Goal: Task Accomplishment & Management: Manage account settings

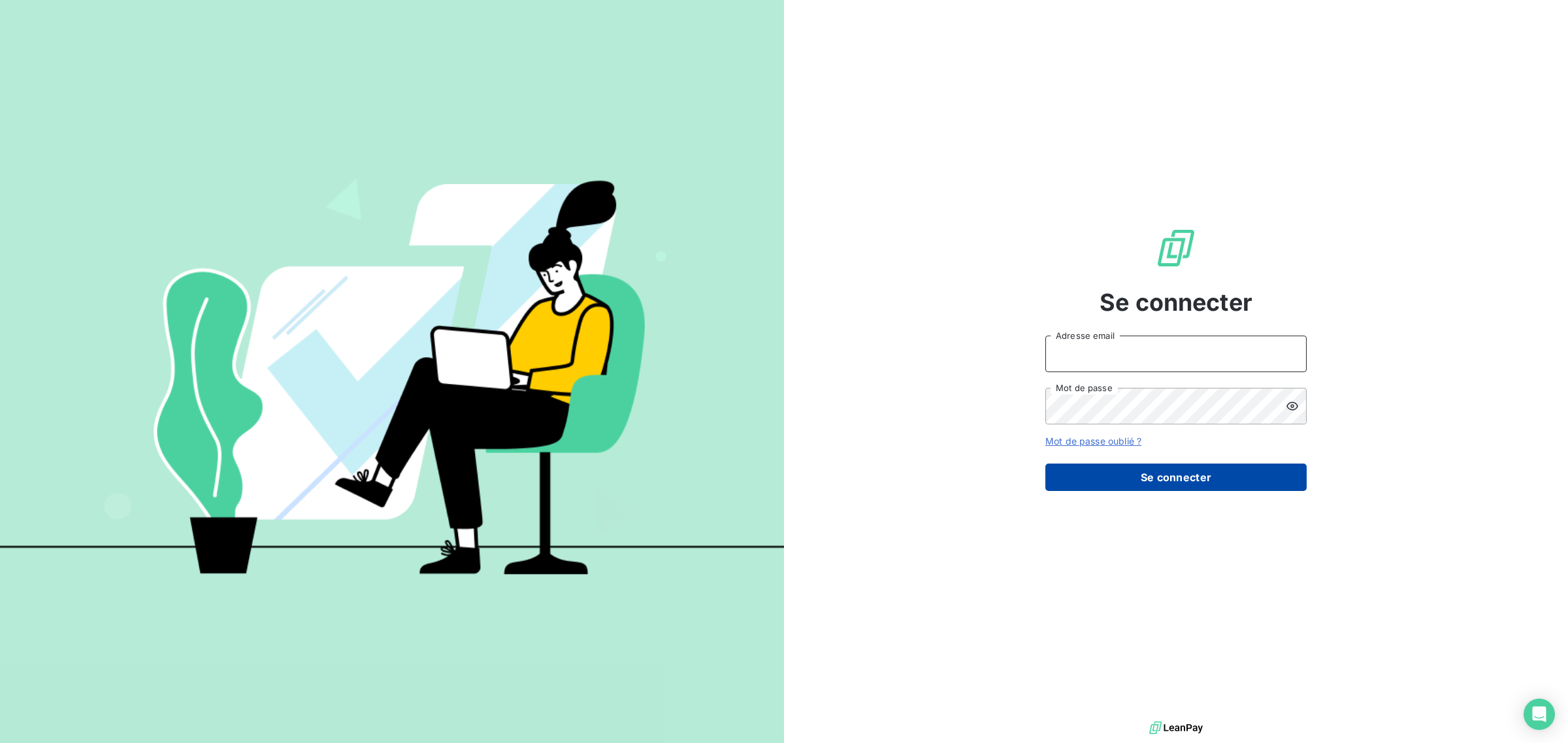
type input "[EMAIL_ADDRESS][DOMAIN_NAME]"
click at [1151, 472] on button "Se connecter" at bounding box center [1176, 478] width 261 height 27
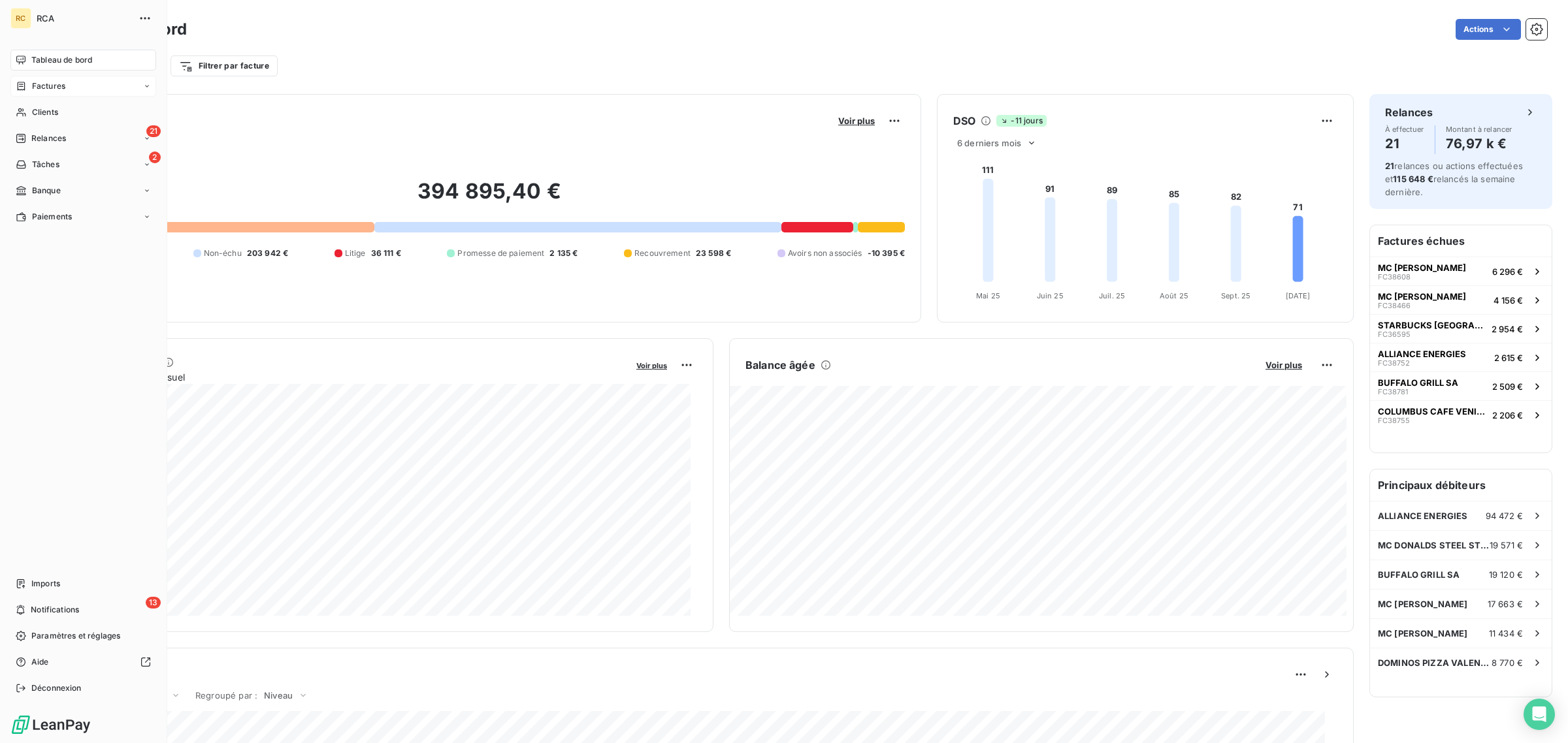
click at [34, 83] on span "Factures" at bounding box center [49, 86] width 33 height 12
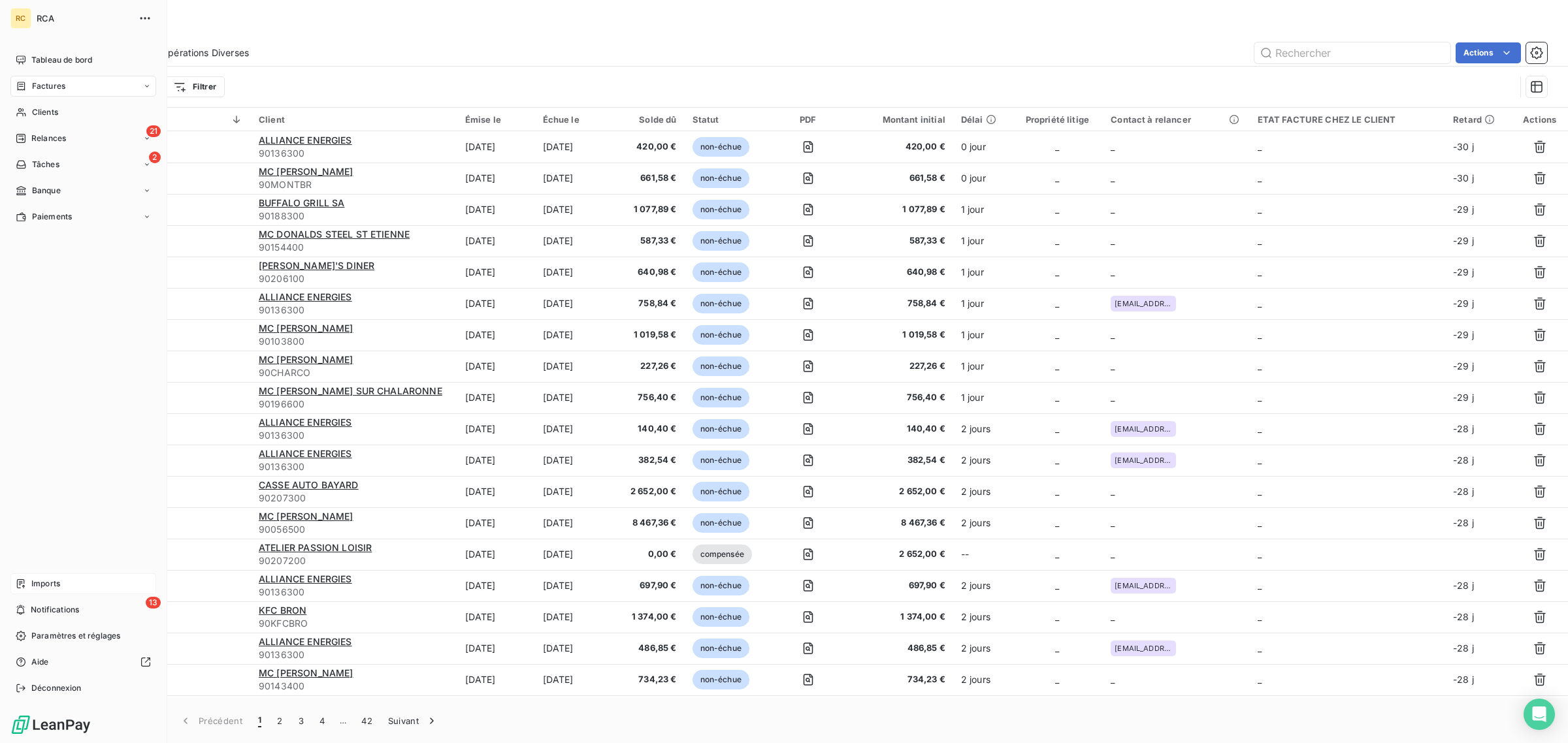
click at [31, 582] on span "Imports" at bounding box center [45, 584] width 28 height 12
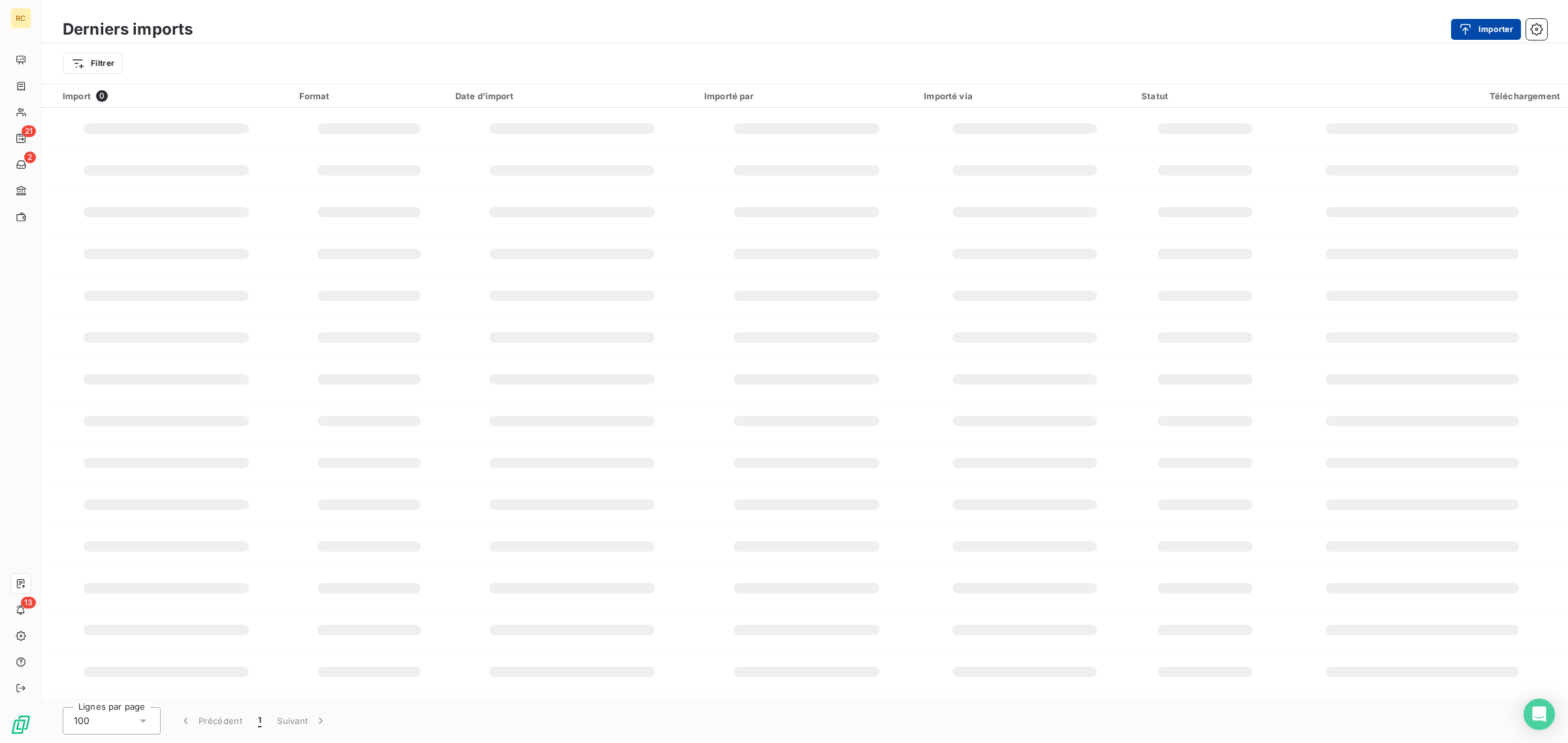
click at [1467, 30] on icon "button" at bounding box center [1464, 28] width 13 height 13
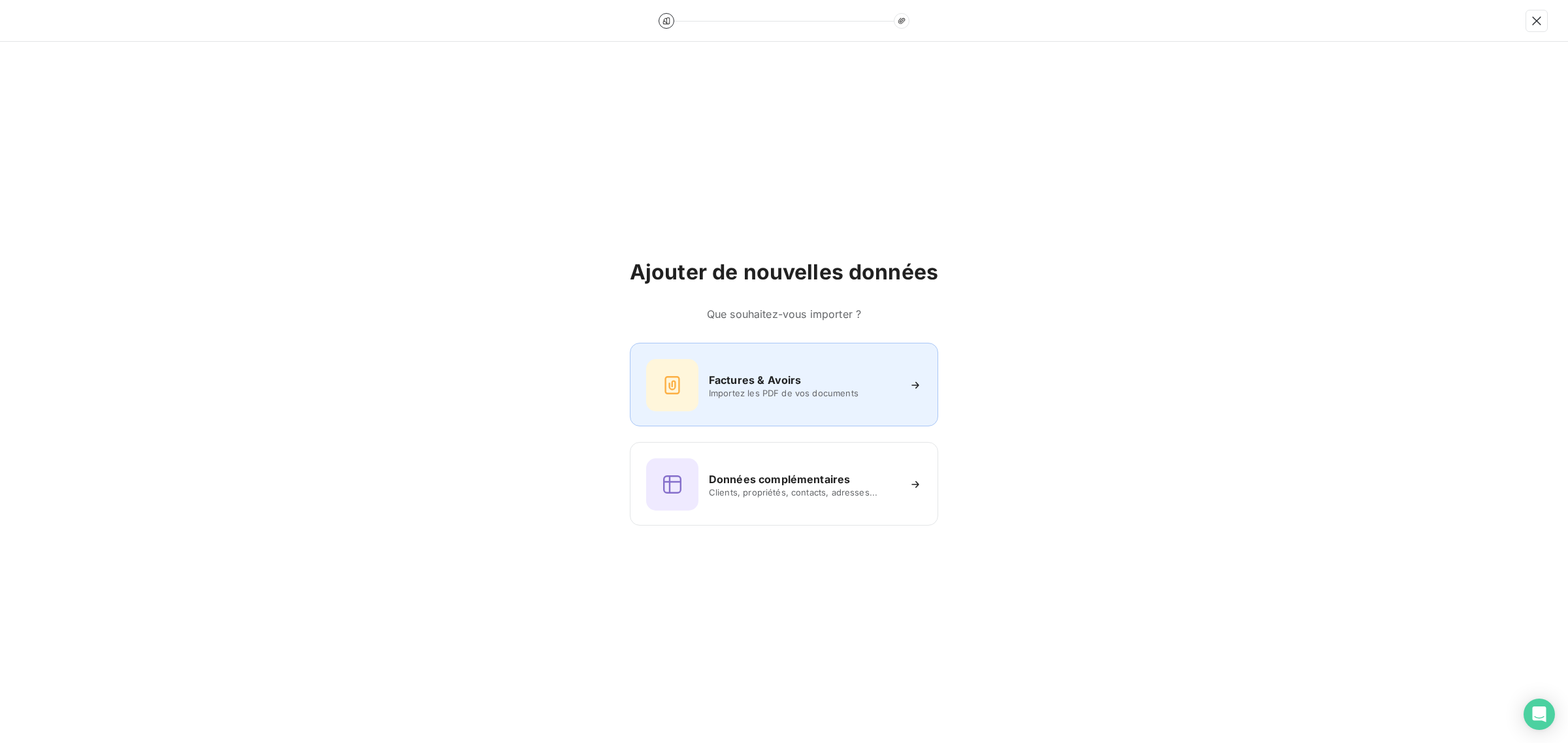
click at [745, 396] on span "Importez les PDF de vos documents" at bounding box center [804, 393] width 190 height 11
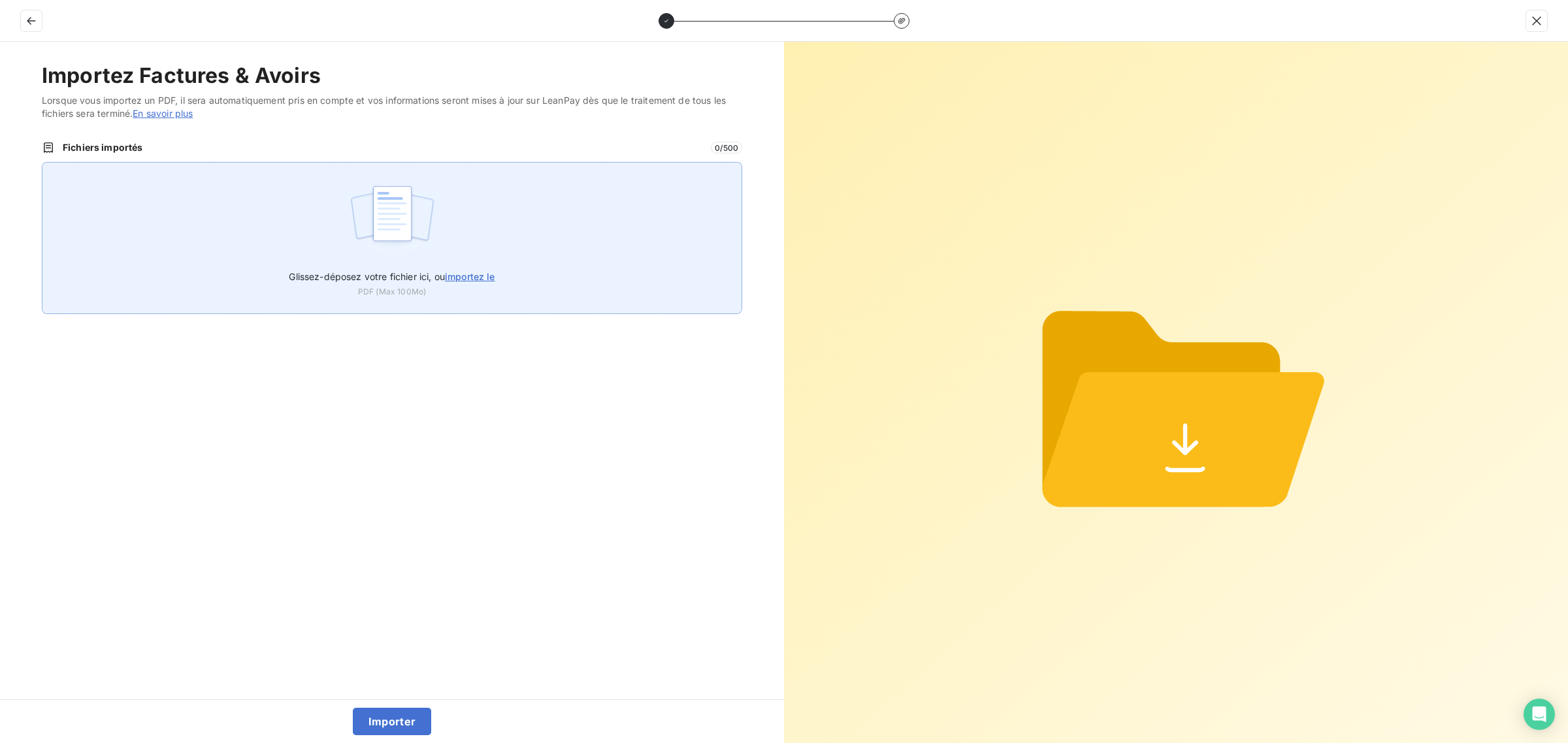
click at [332, 219] on div "Glissez-déposez votre fichier ici, ou importez le PDF (Max 100Mo)" at bounding box center [392, 237] width 700 height 152
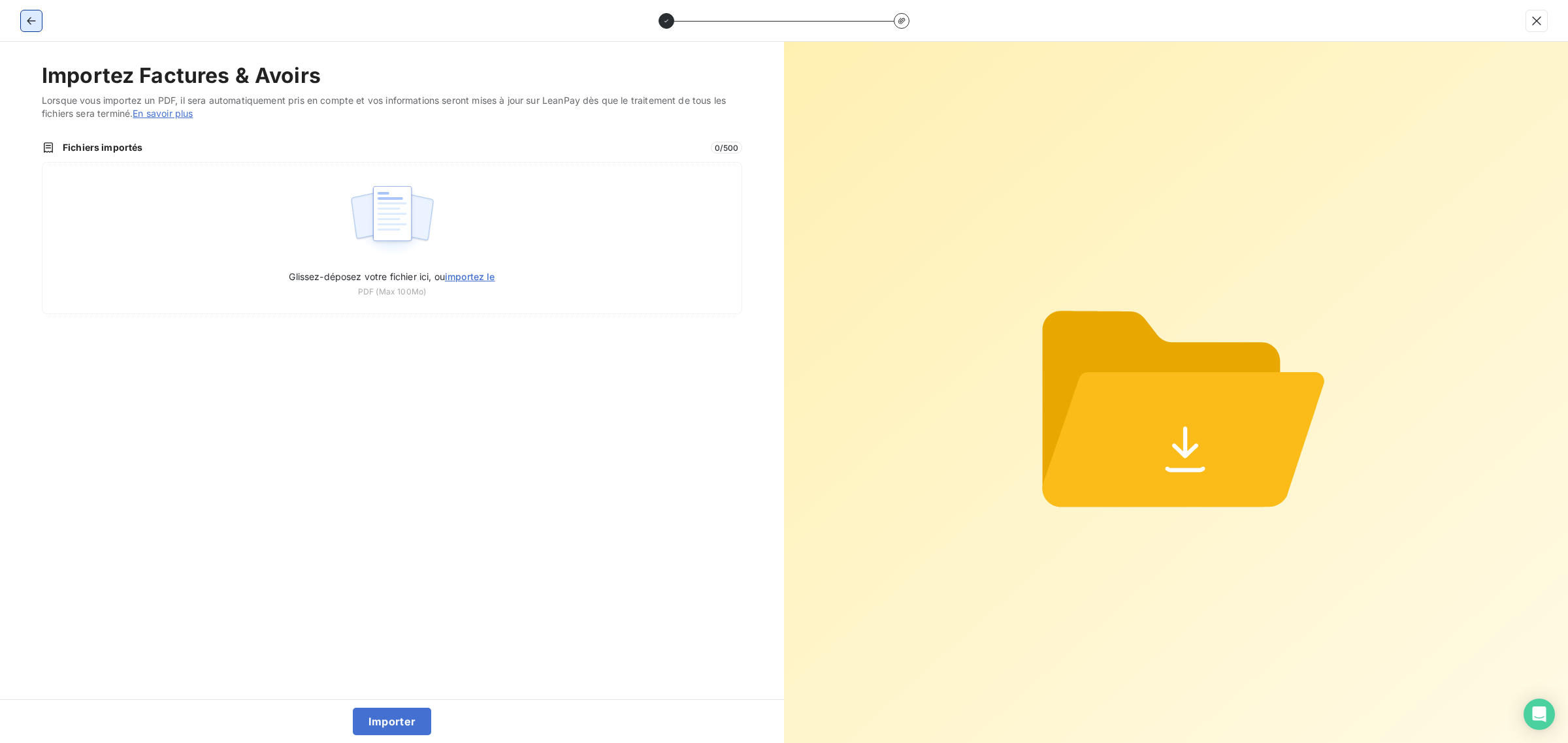
click at [30, 24] on icon "button" at bounding box center [30, 21] width 13 height 13
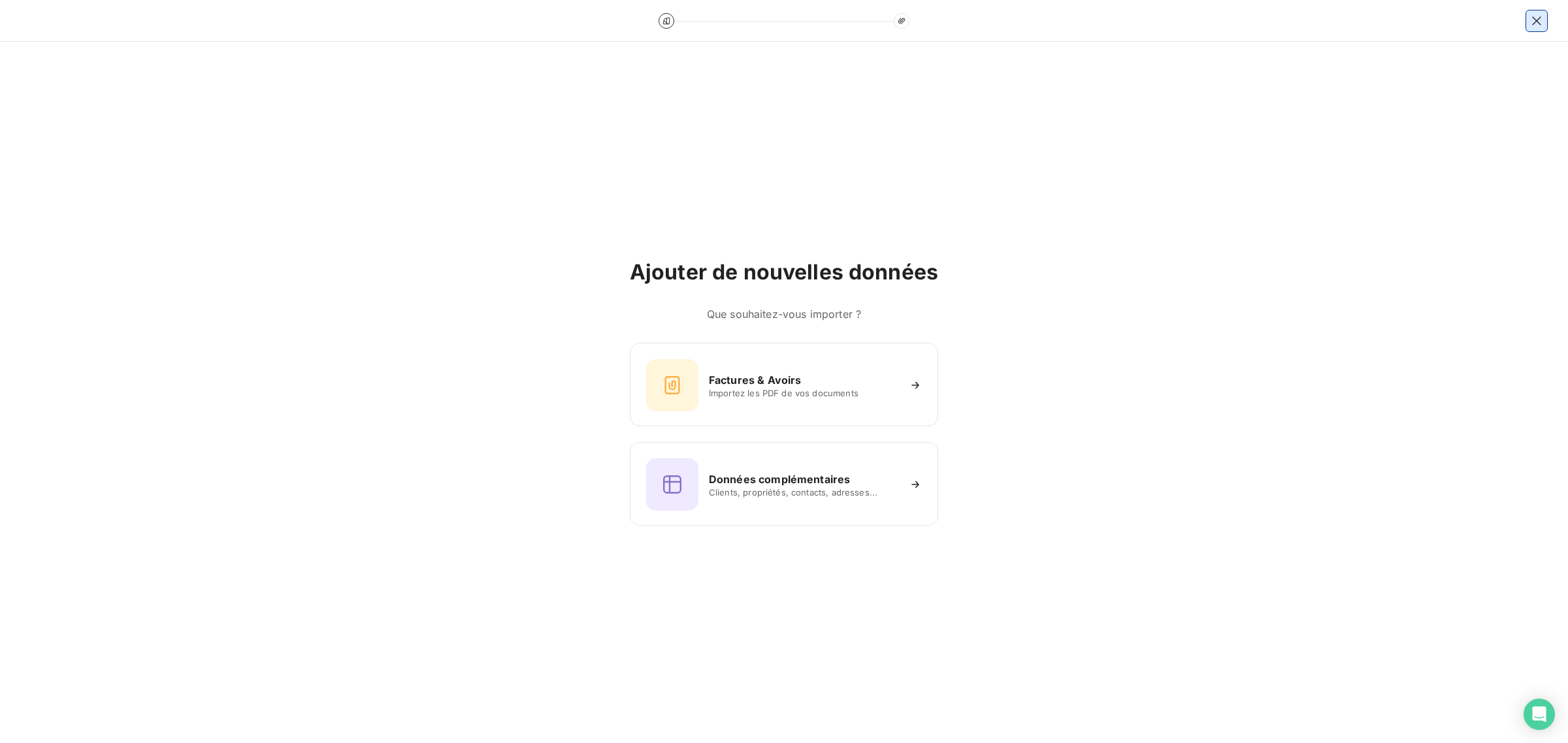
click at [1533, 26] on icon "button" at bounding box center [1536, 21] width 13 height 13
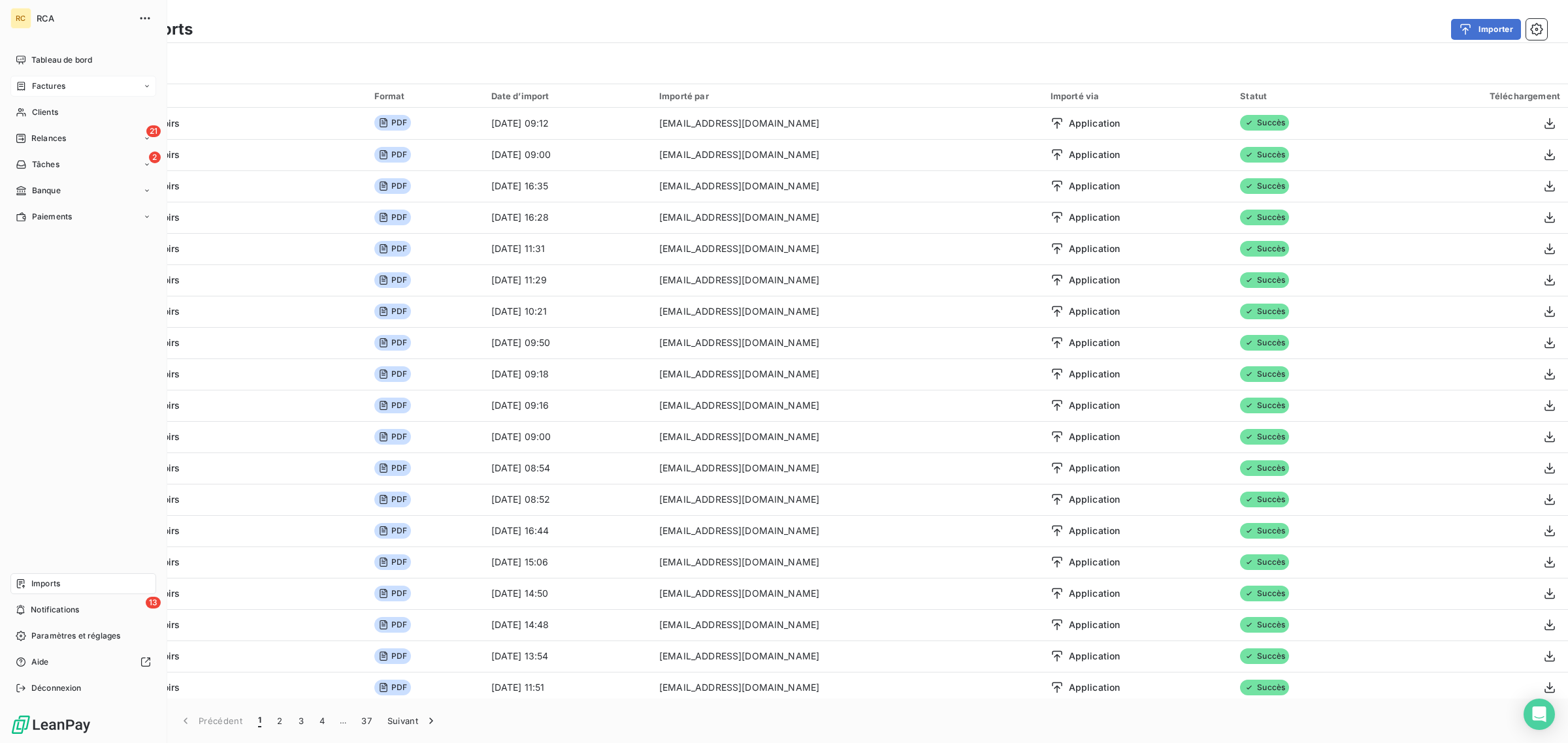
click at [37, 83] on span "Factures" at bounding box center [49, 86] width 33 height 12
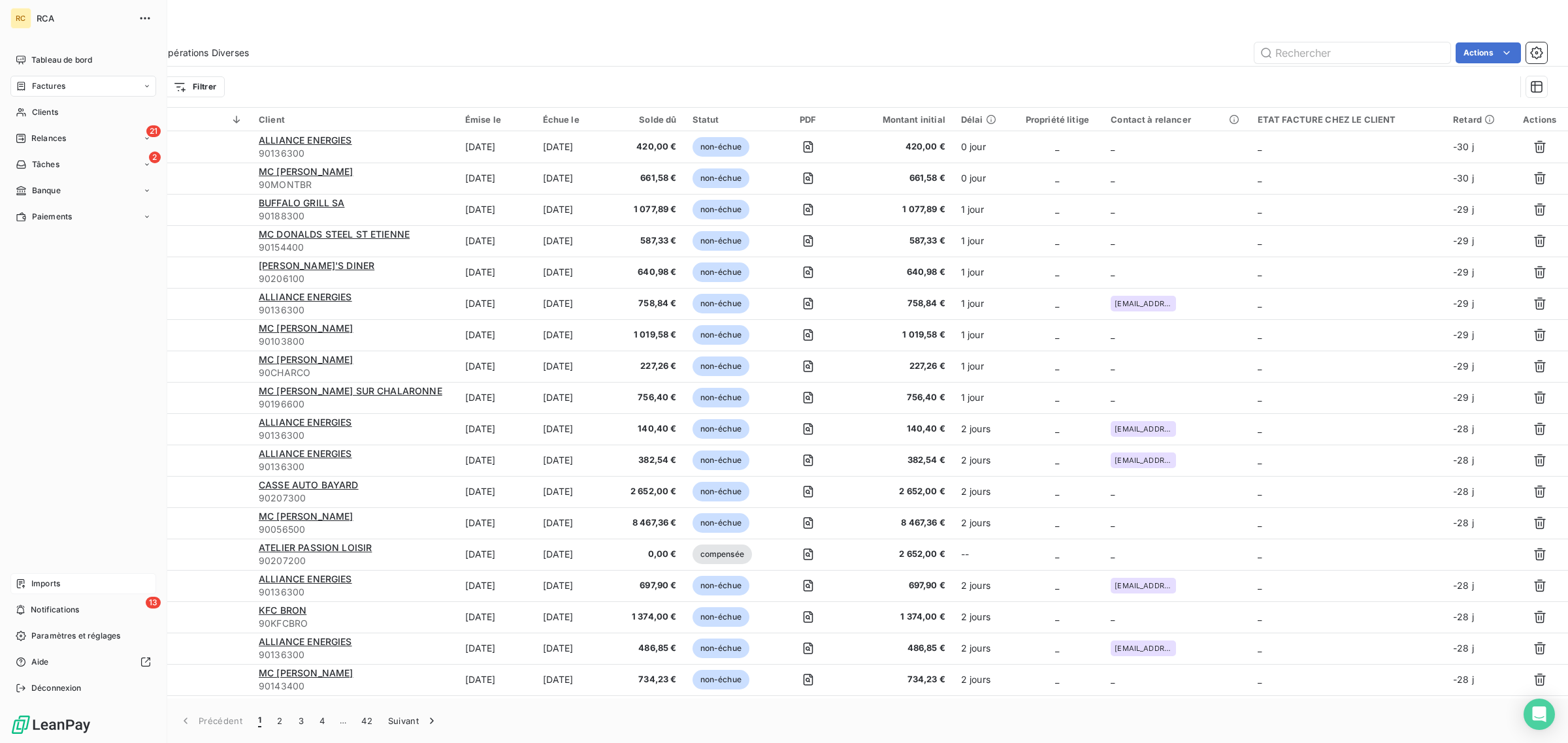
click at [33, 577] on div "Imports" at bounding box center [83, 583] width 146 height 21
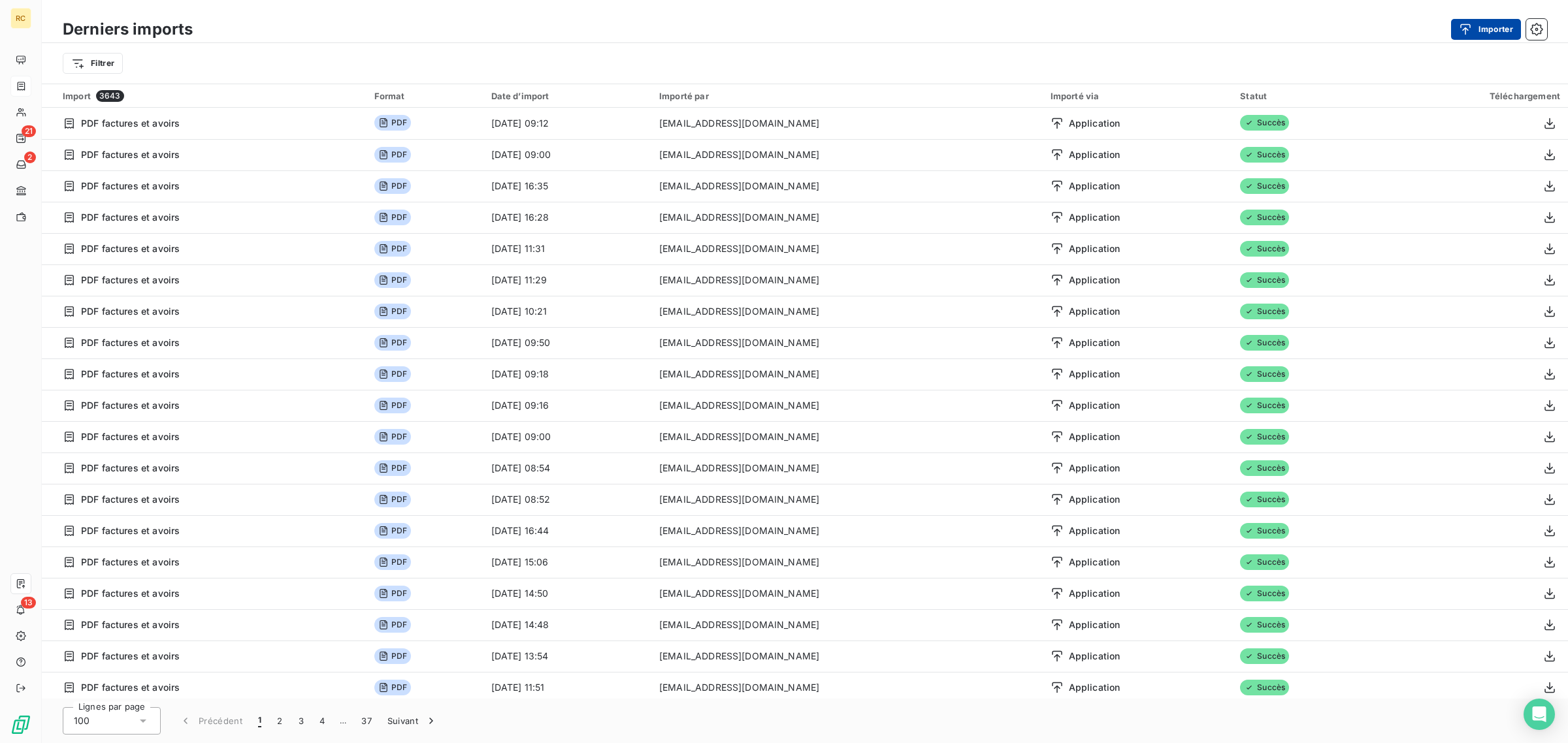
click at [1496, 27] on button "Importer" at bounding box center [1485, 28] width 69 height 21
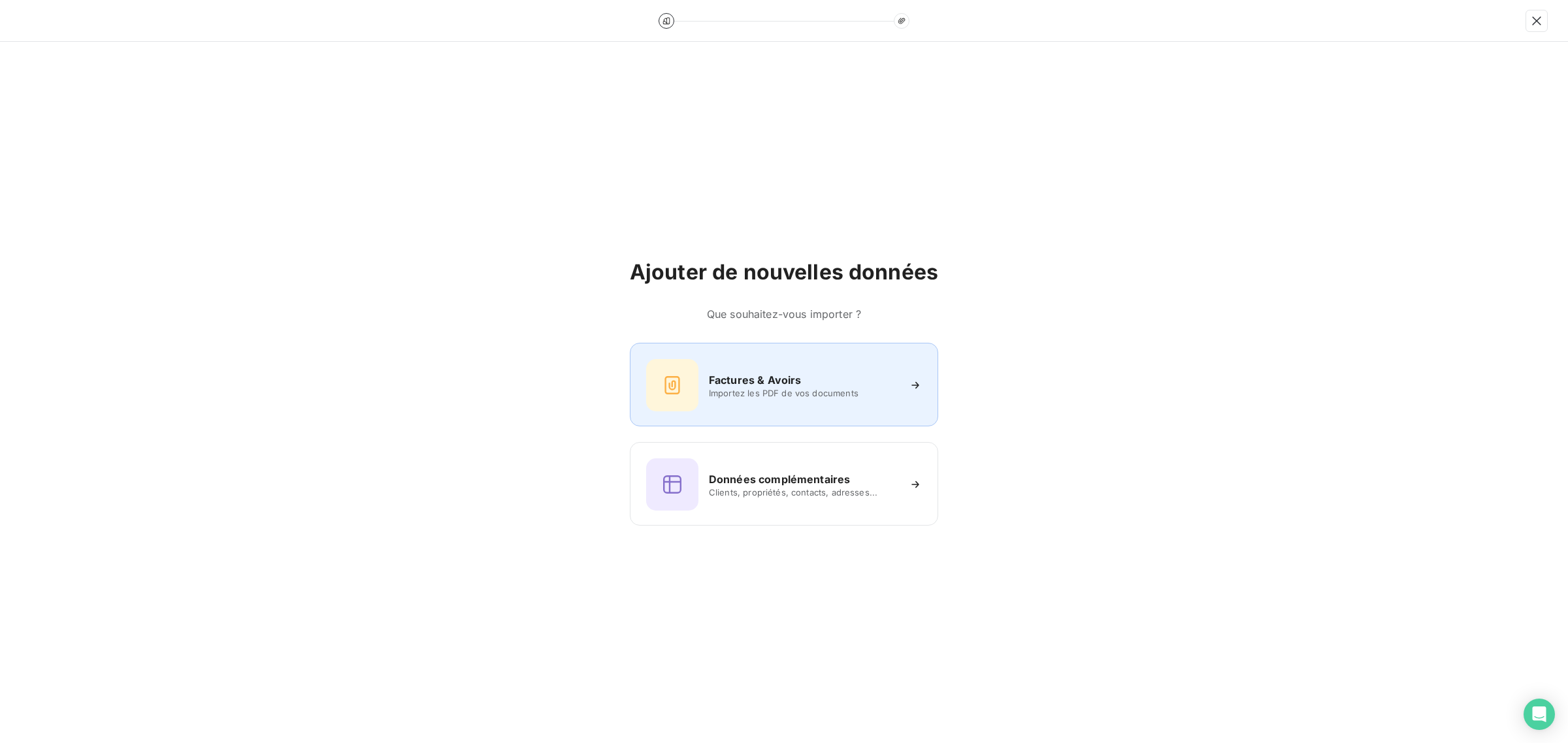
click at [719, 391] on span "Importez les PDF de vos documents" at bounding box center [804, 393] width 190 height 11
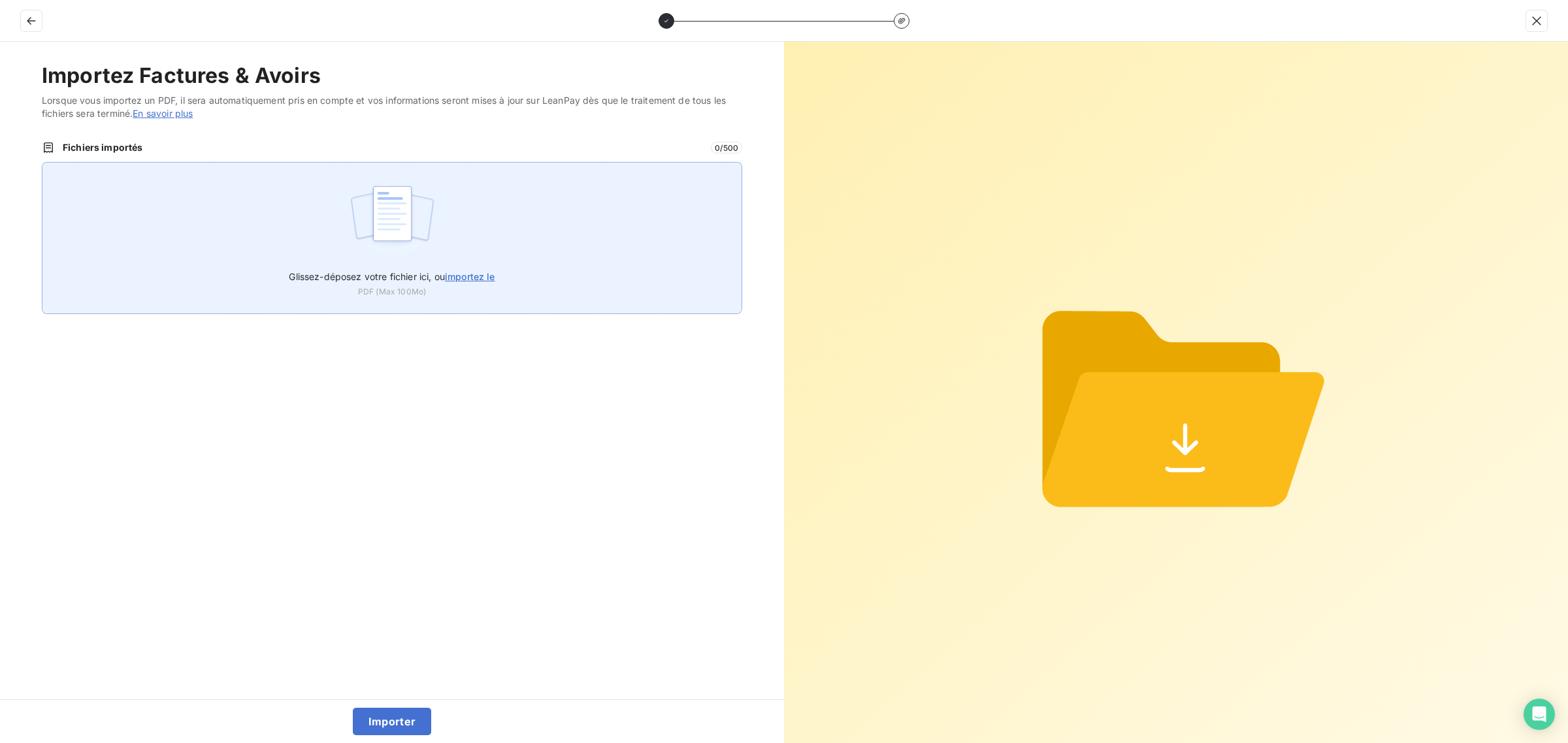
click at [271, 195] on div "Glissez-déposez votre fichier ici, ou importez le PDF (Max 100Mo)" at bounding box center [392, 237] width 700 height 152
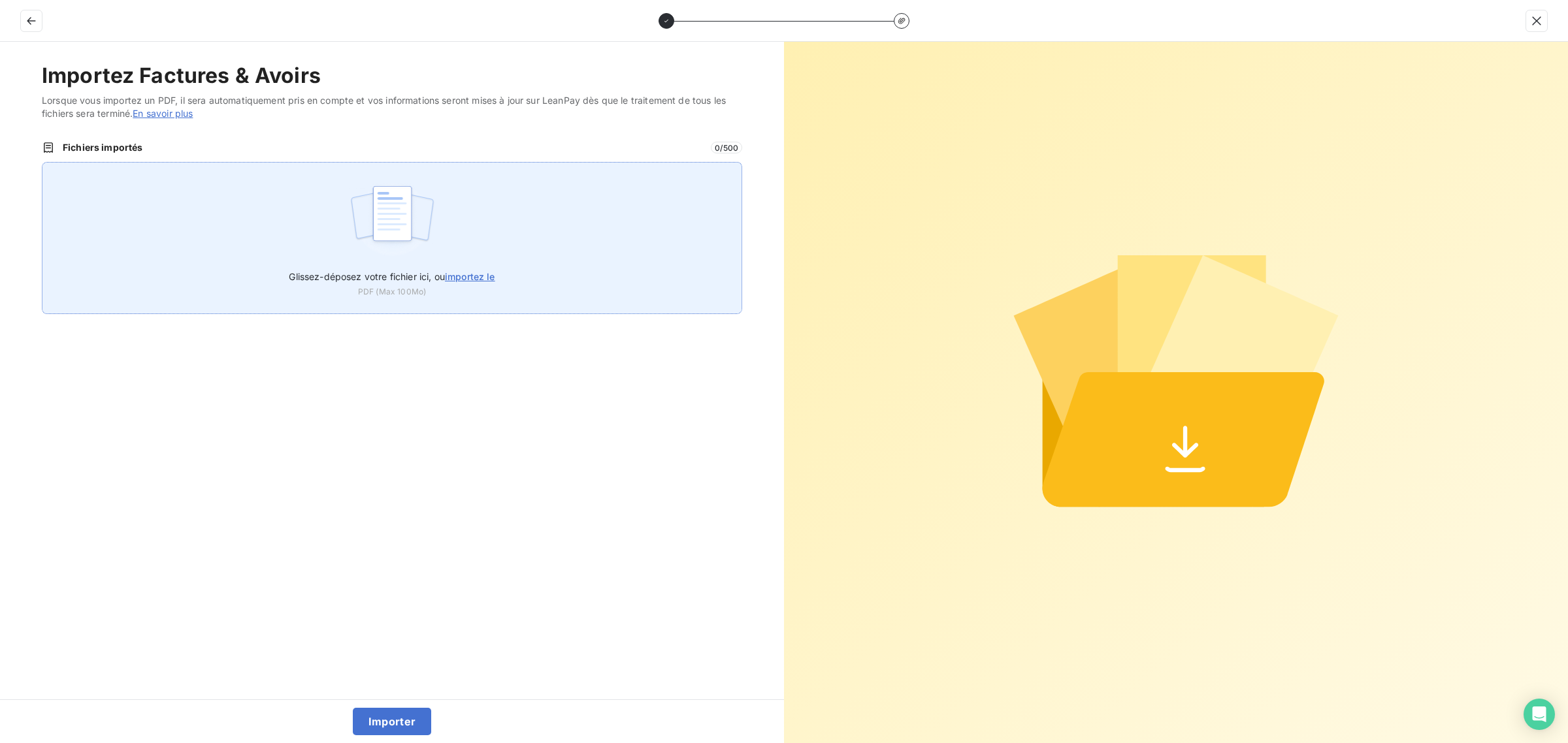
type input "C:\fakepath\FC39076.pdf"
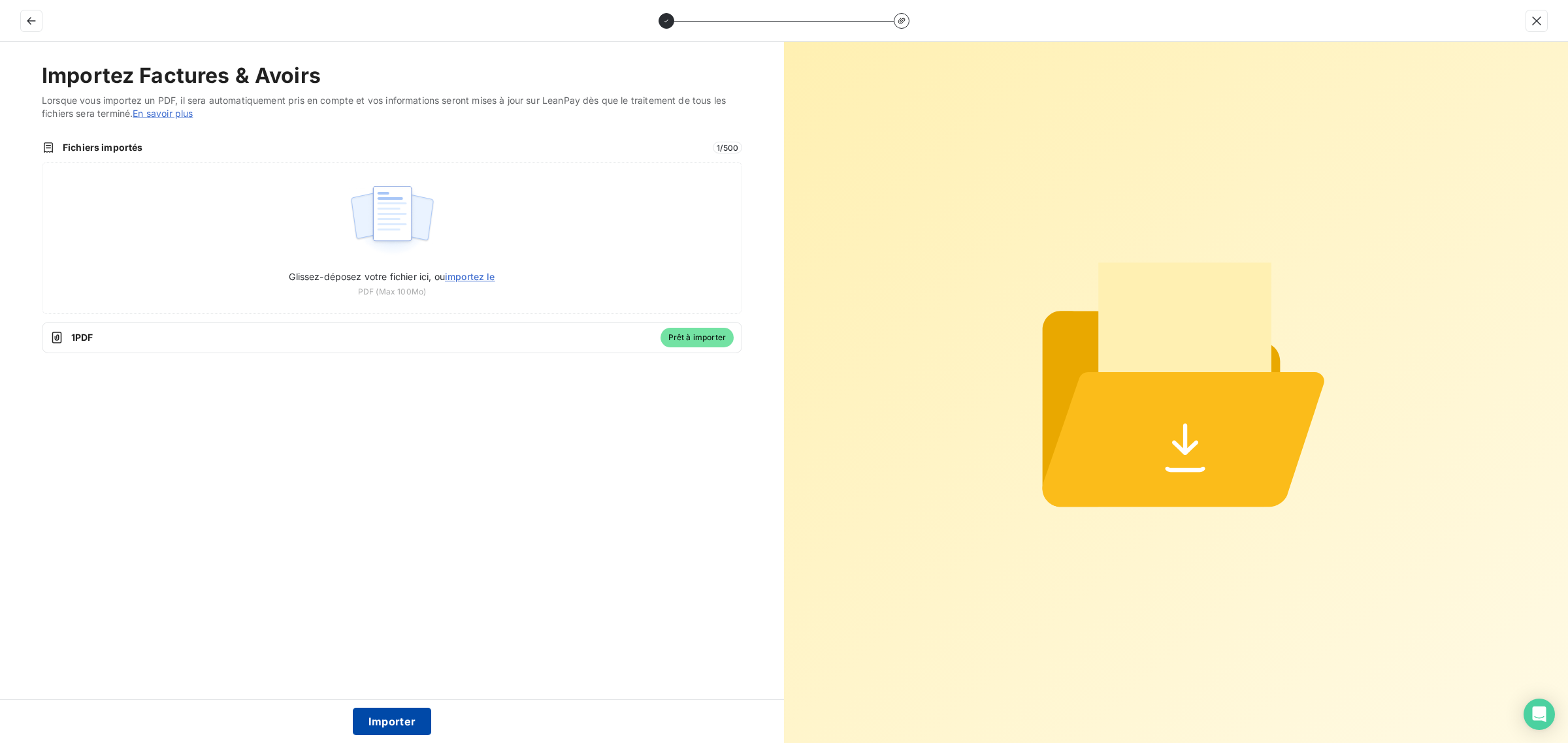
click at [403, 723] on button "Importer" at bounding box center [392, 721] width 79 height 27
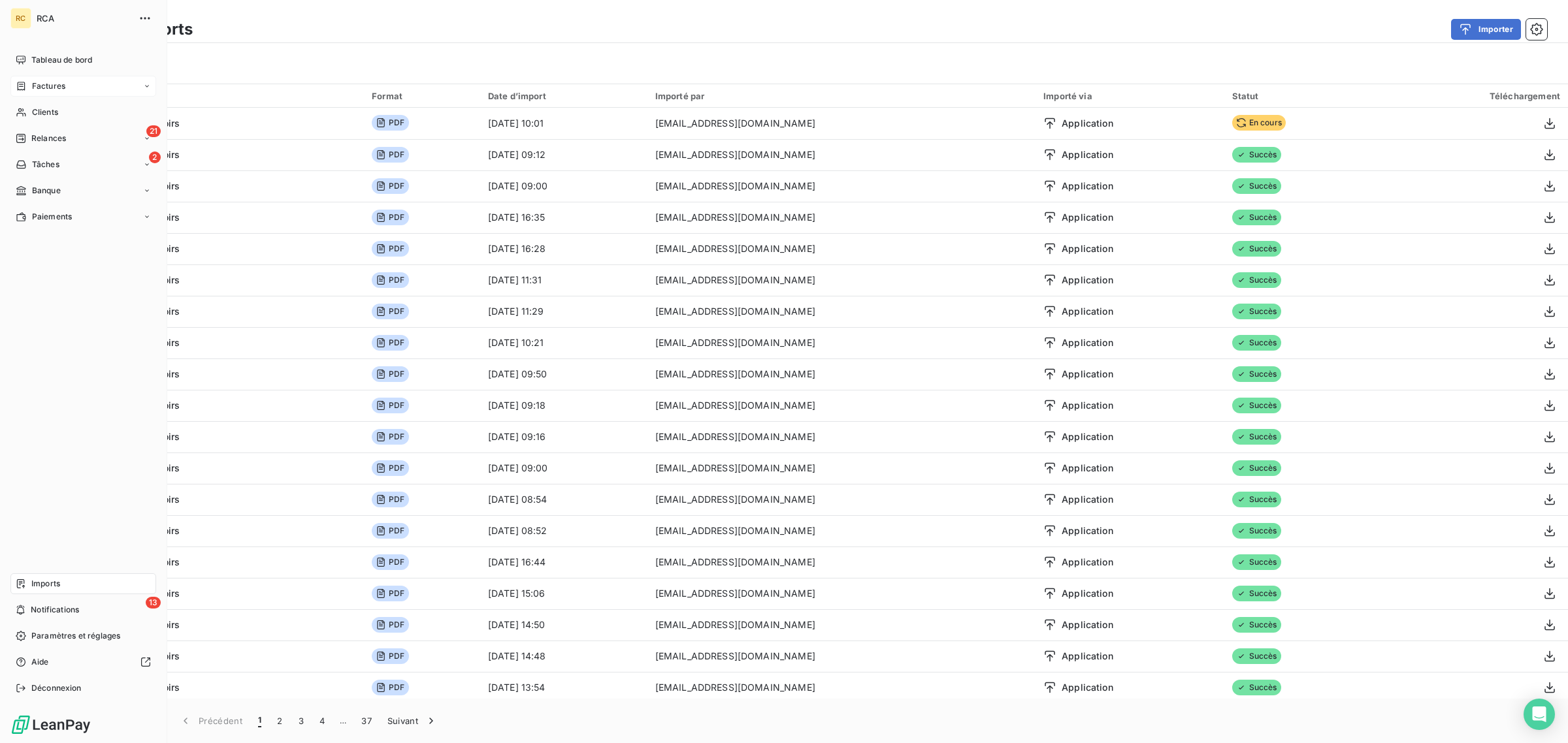
click at [44, 88] on span "Factures" at bounding box center [49, 86] width 33 height 12
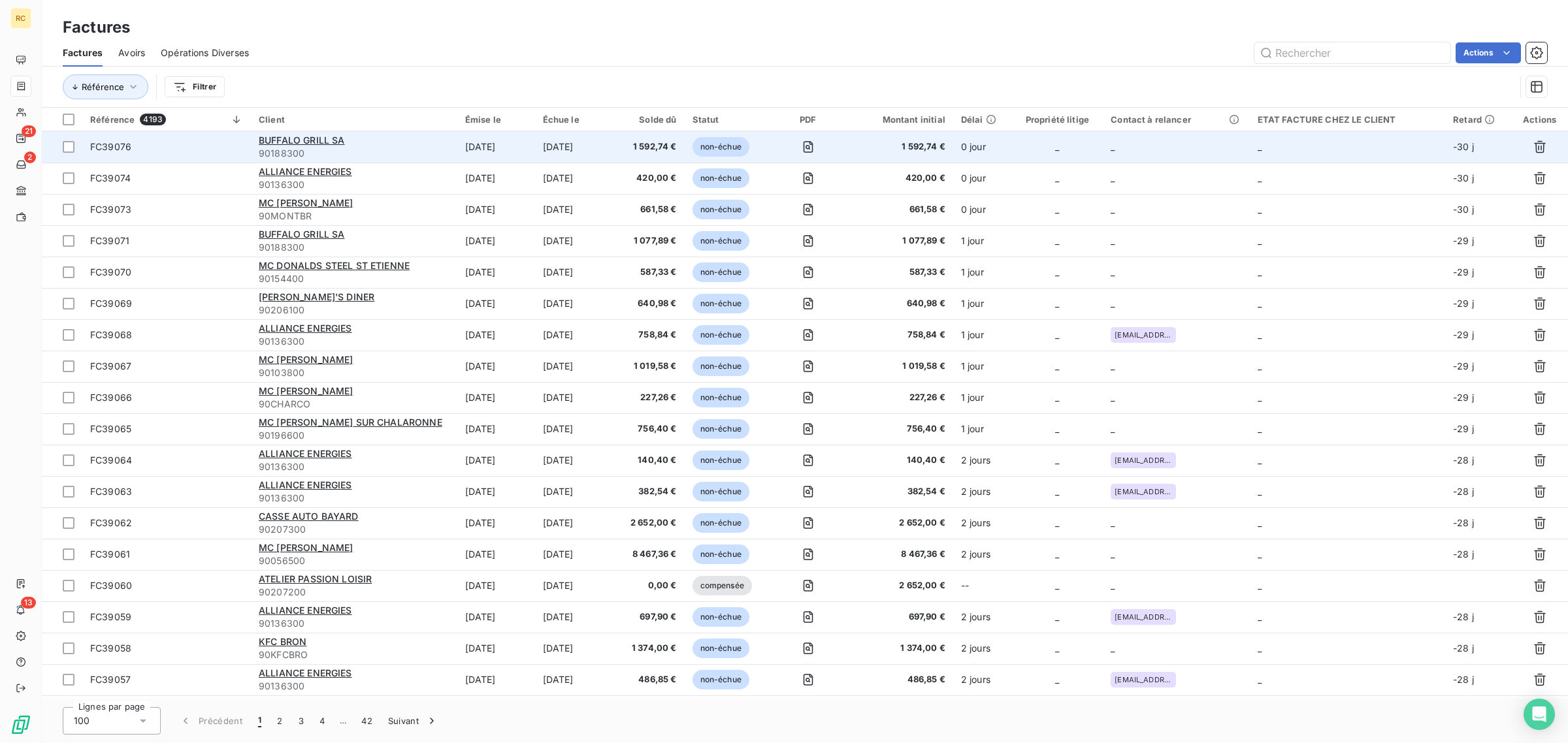
click at [198, 148] on span "FC39076" at bounding box center [166, 146] width 153 height 13
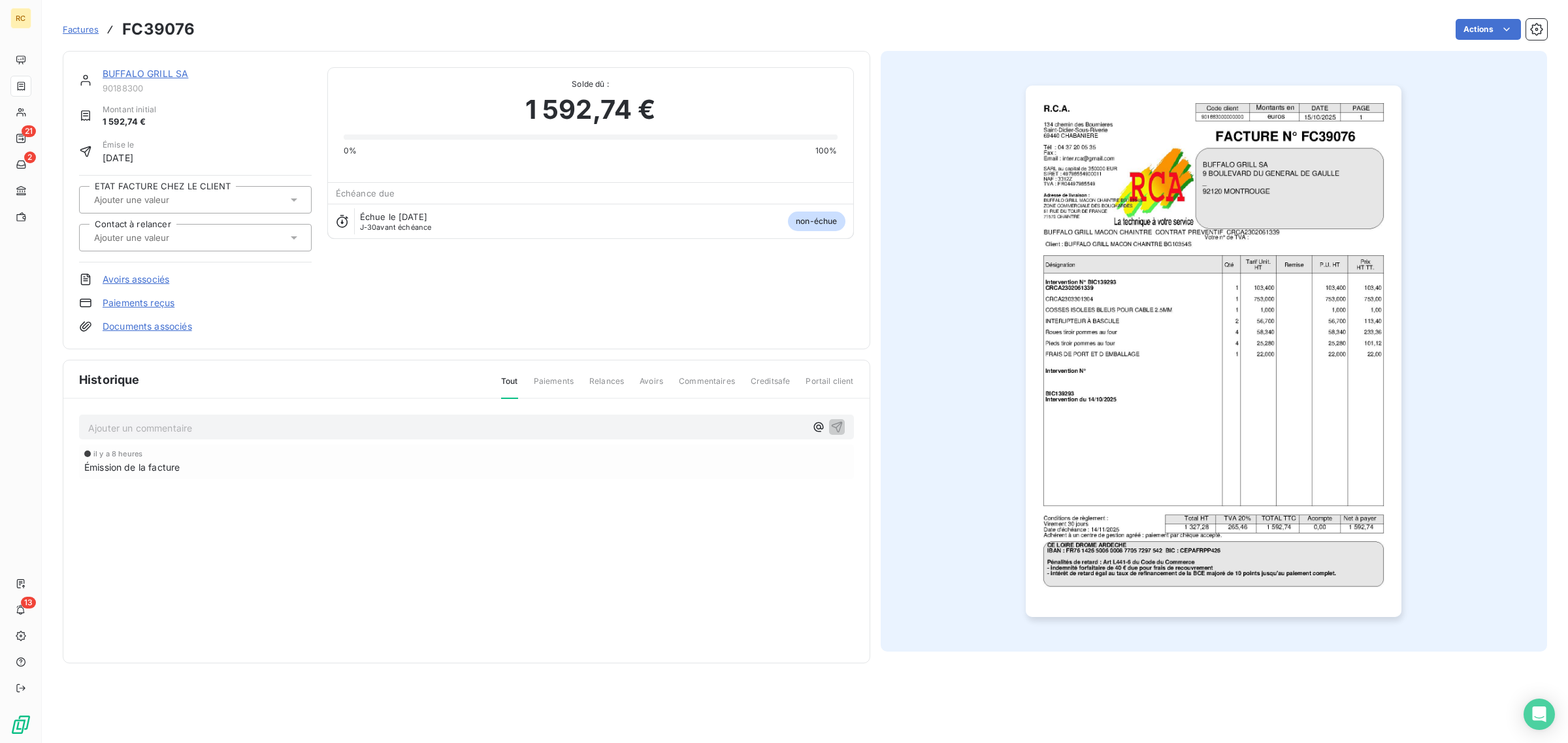
click at [161, 327] on link "Documents associés" at bounding box center [147, 326] width 89 height 13
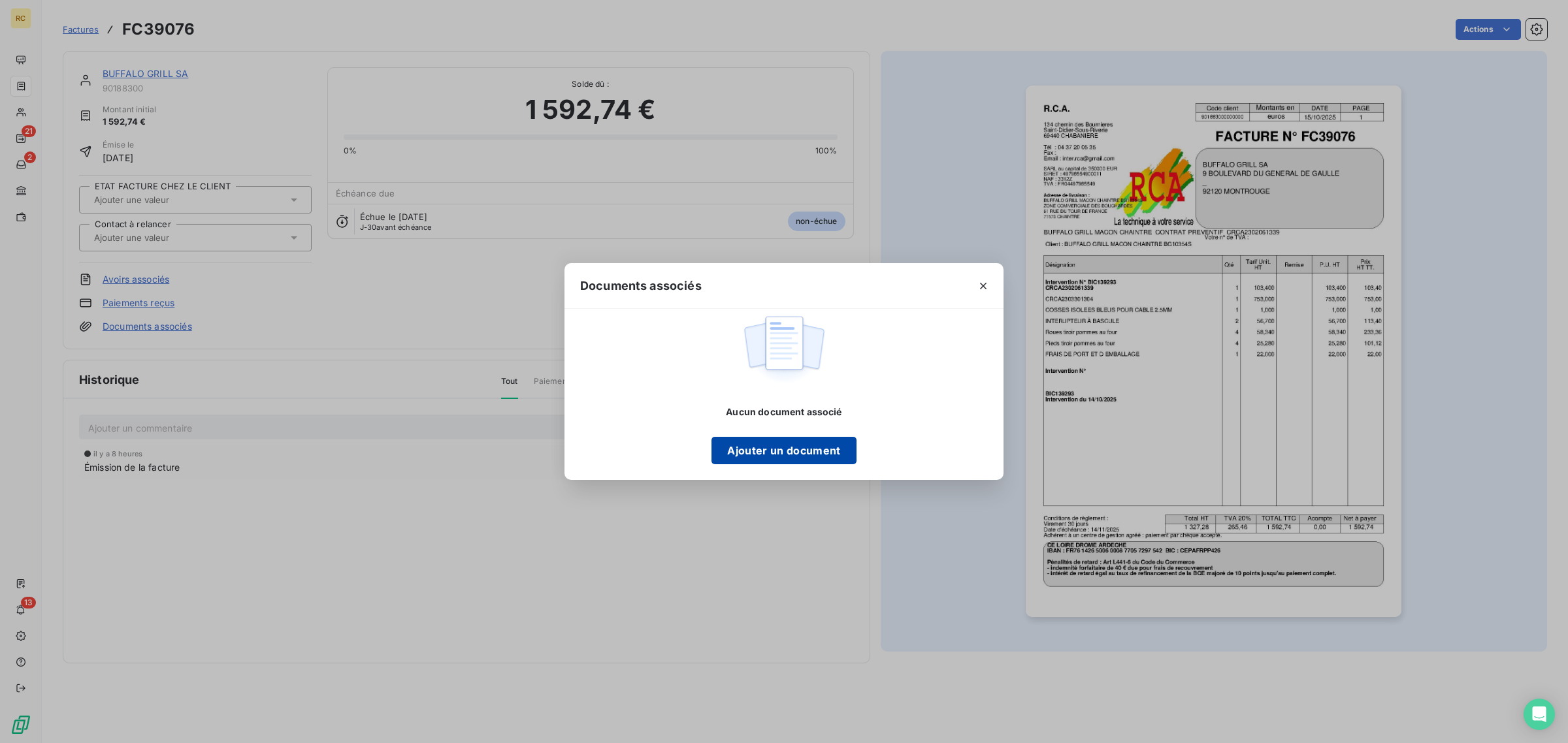
click at [766, 447] on button "Ajouter un document" at bounding box center [783, 450] width 144 height 27
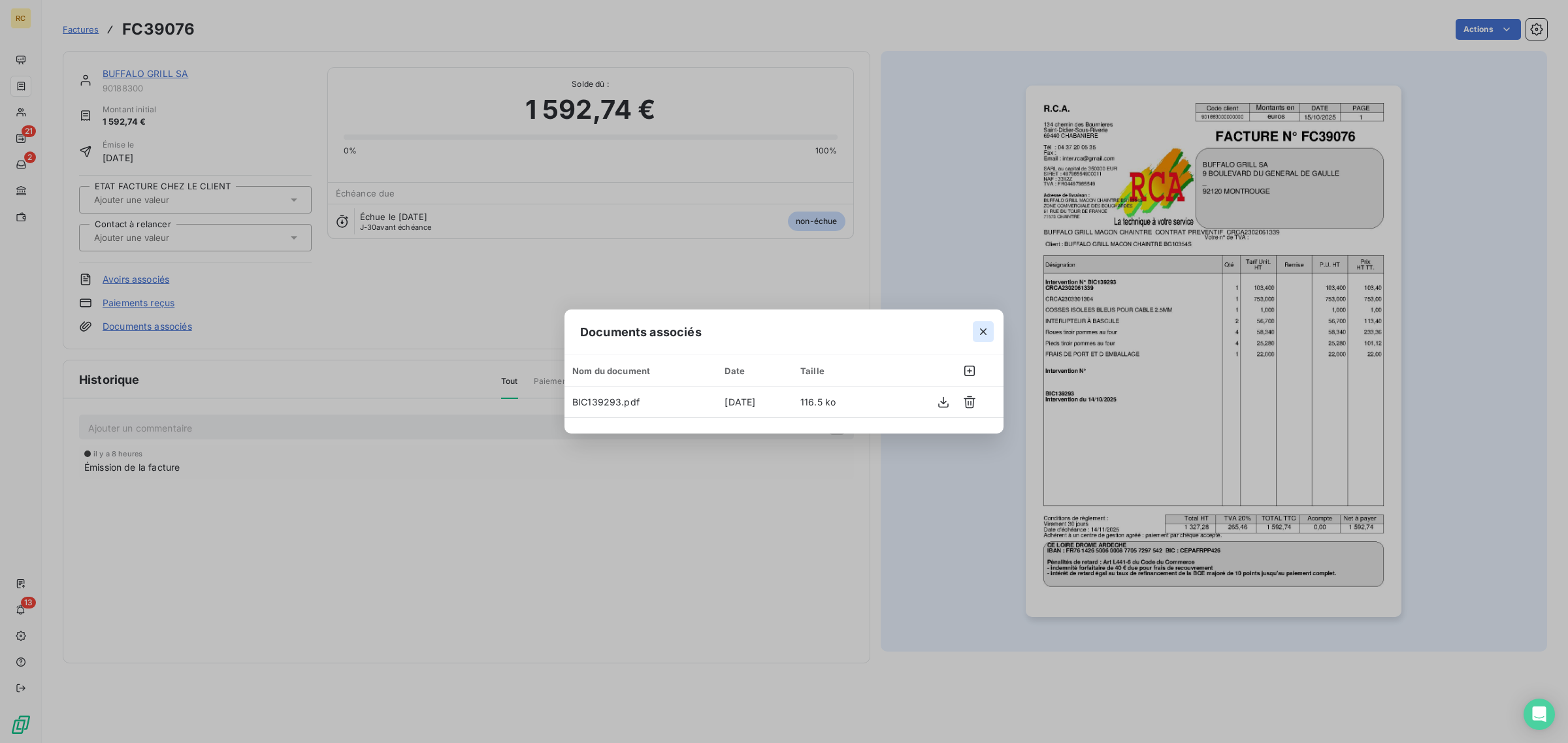
click at [983, 337] on icon "button" at bounding box center [983, 331] width 13 height 13
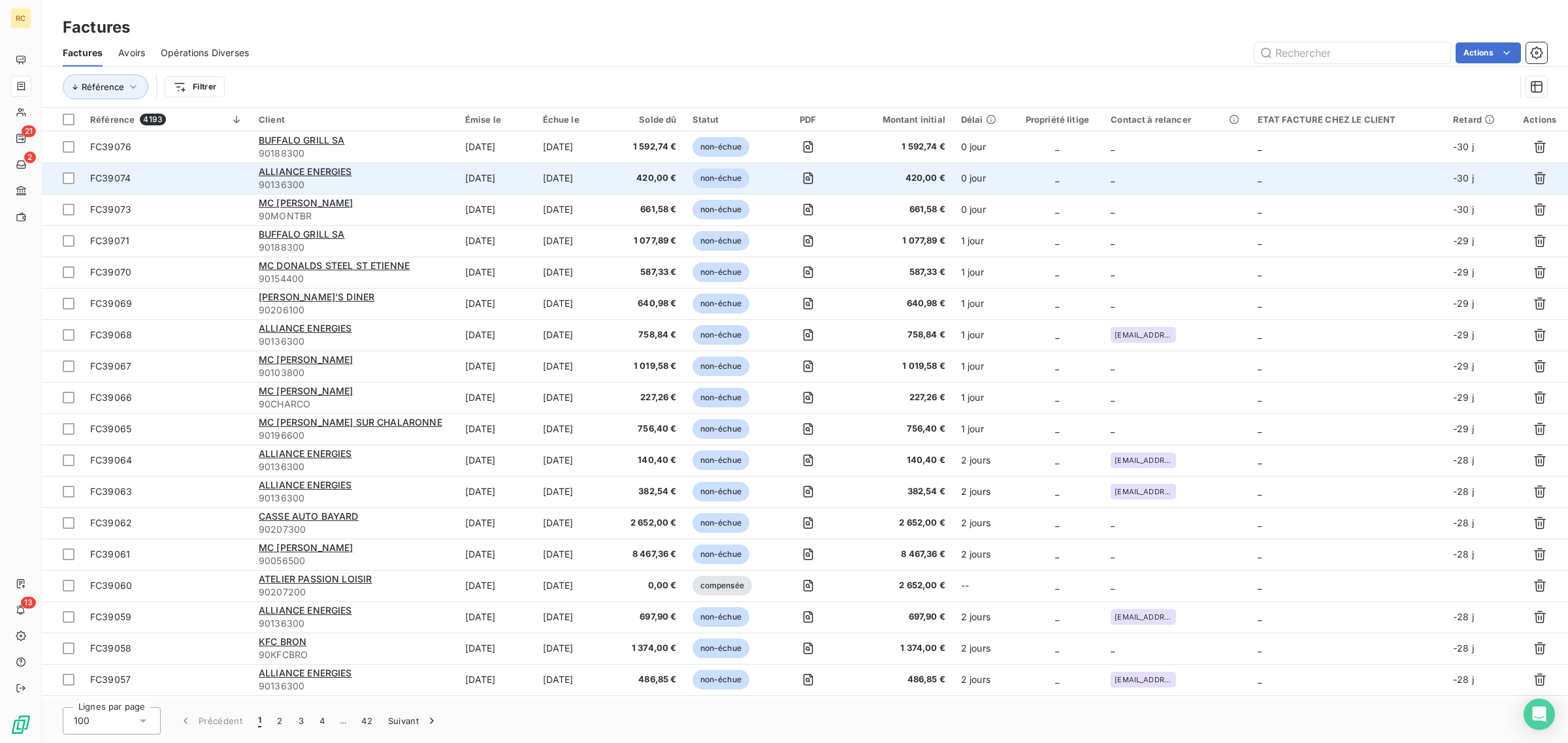
click at [188, 176] on span "FC39074" at bounding box center [166, 178] width 153 height 13
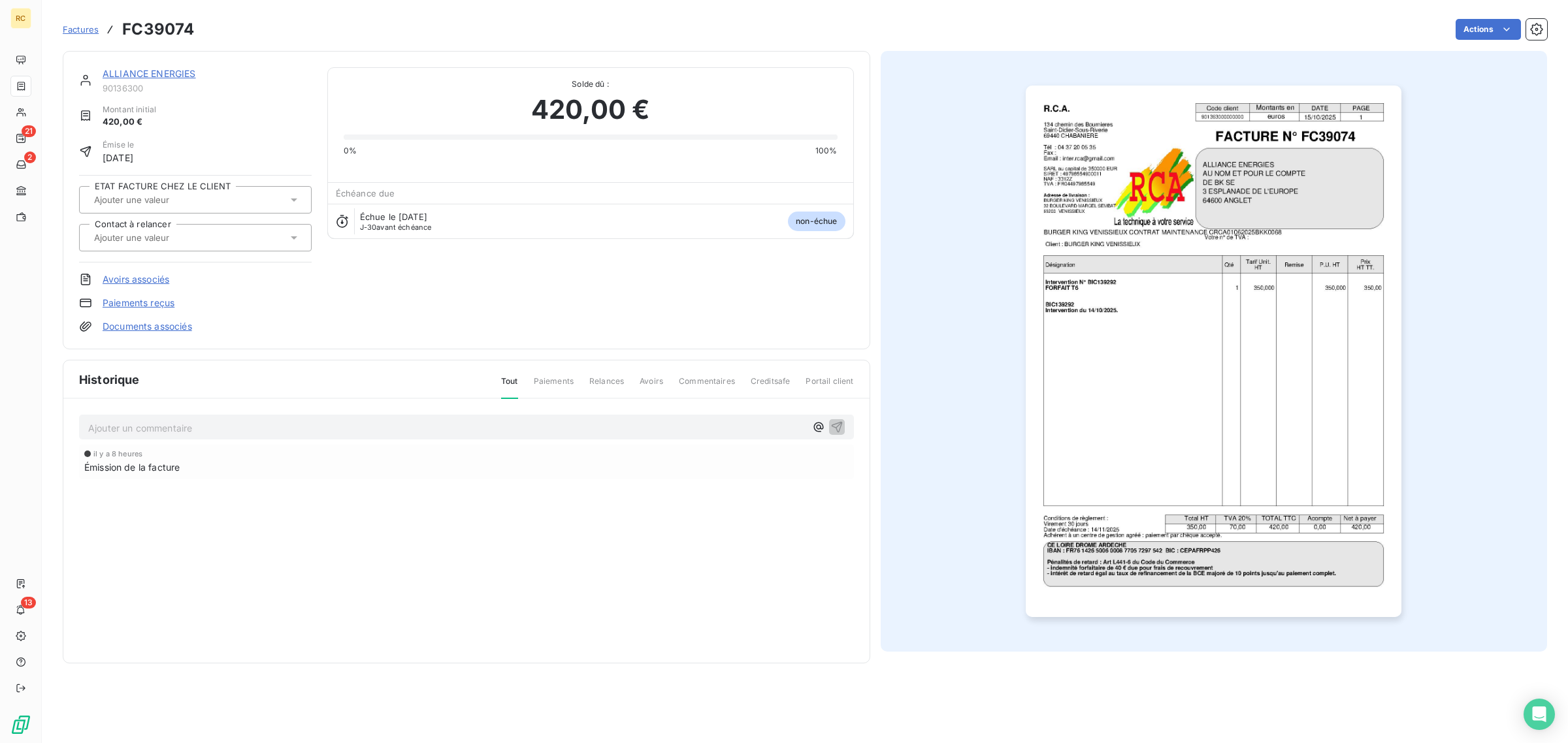
click at [192, 325] on link "Documents associés" at bounding box center [147, 326] width 89 height 13
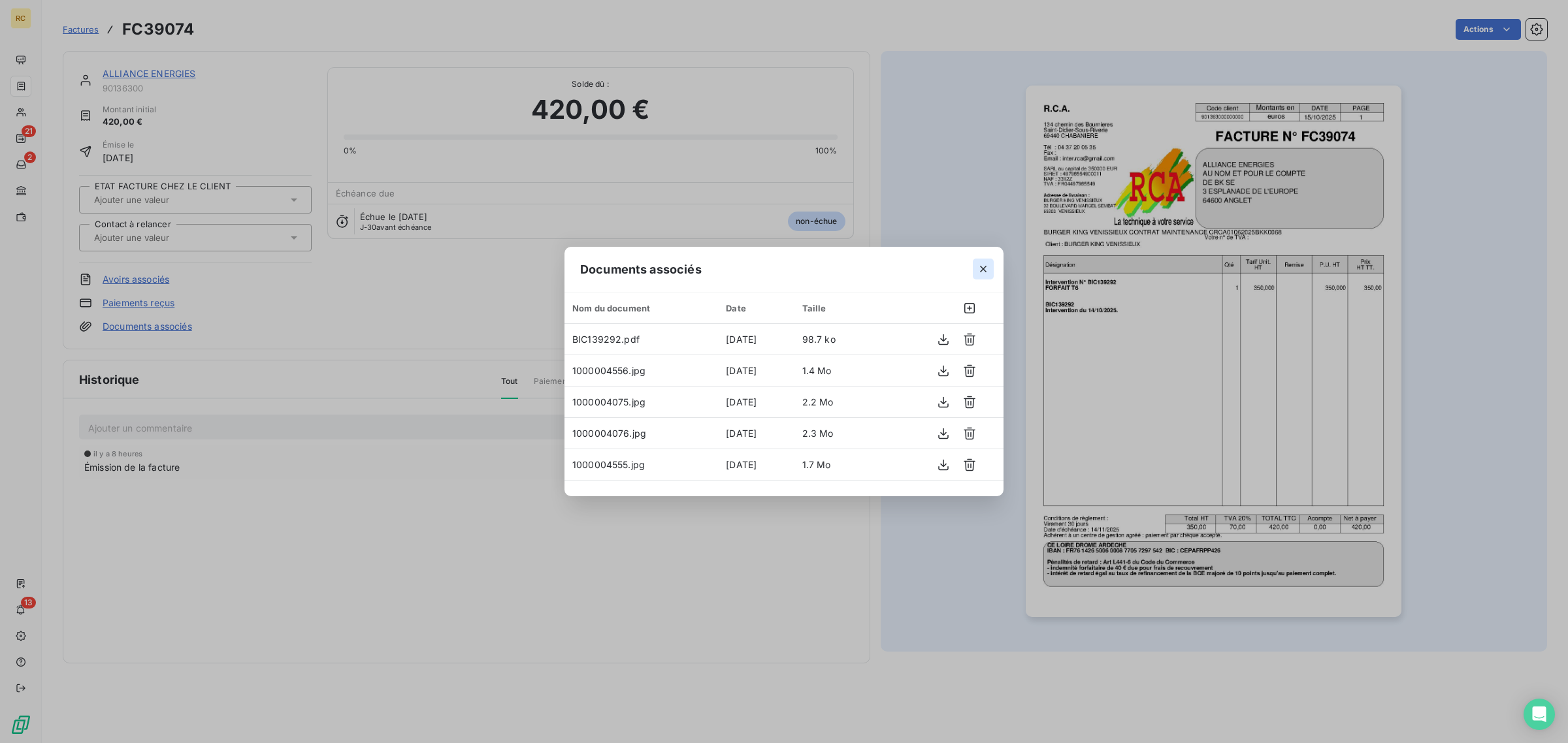
click at [992, 269] on button "button" at bounding box center [983, 268] width 21 height 21
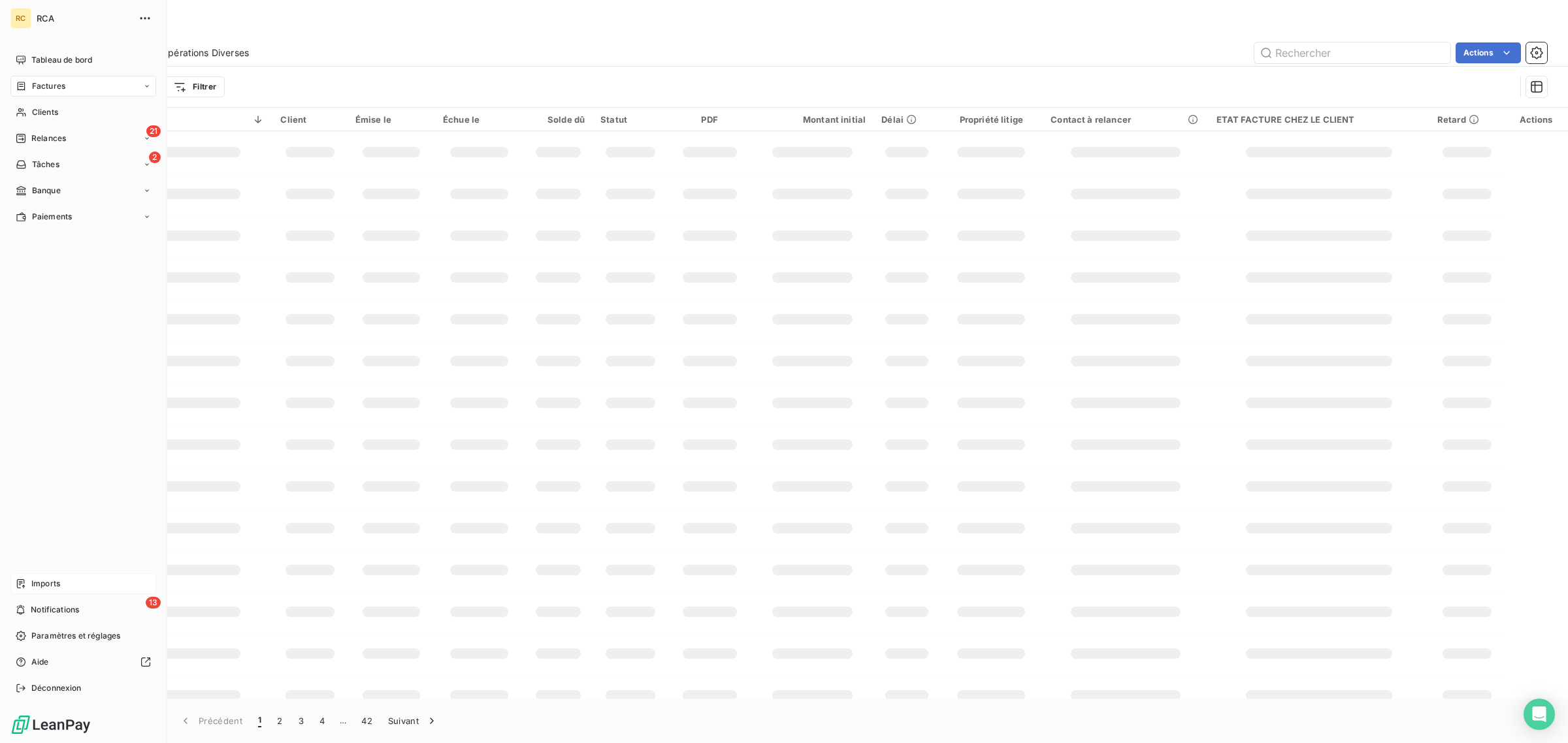
click at [24, 580] on icon at bounding box center [21, 583] width 11 height 11
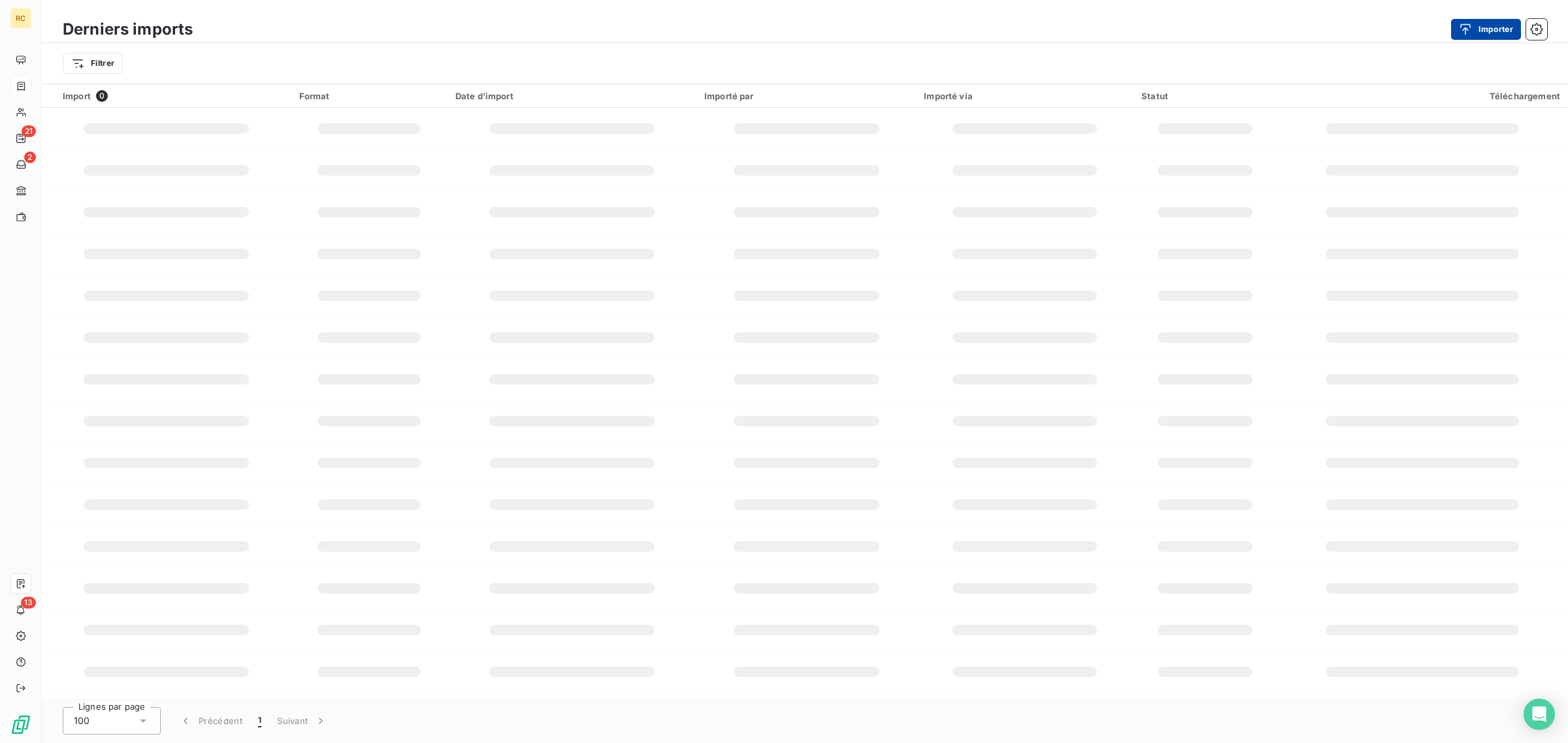
click at [1483, 30] on button "Importer" at bounding box center [1485, 28] width 69 height 21
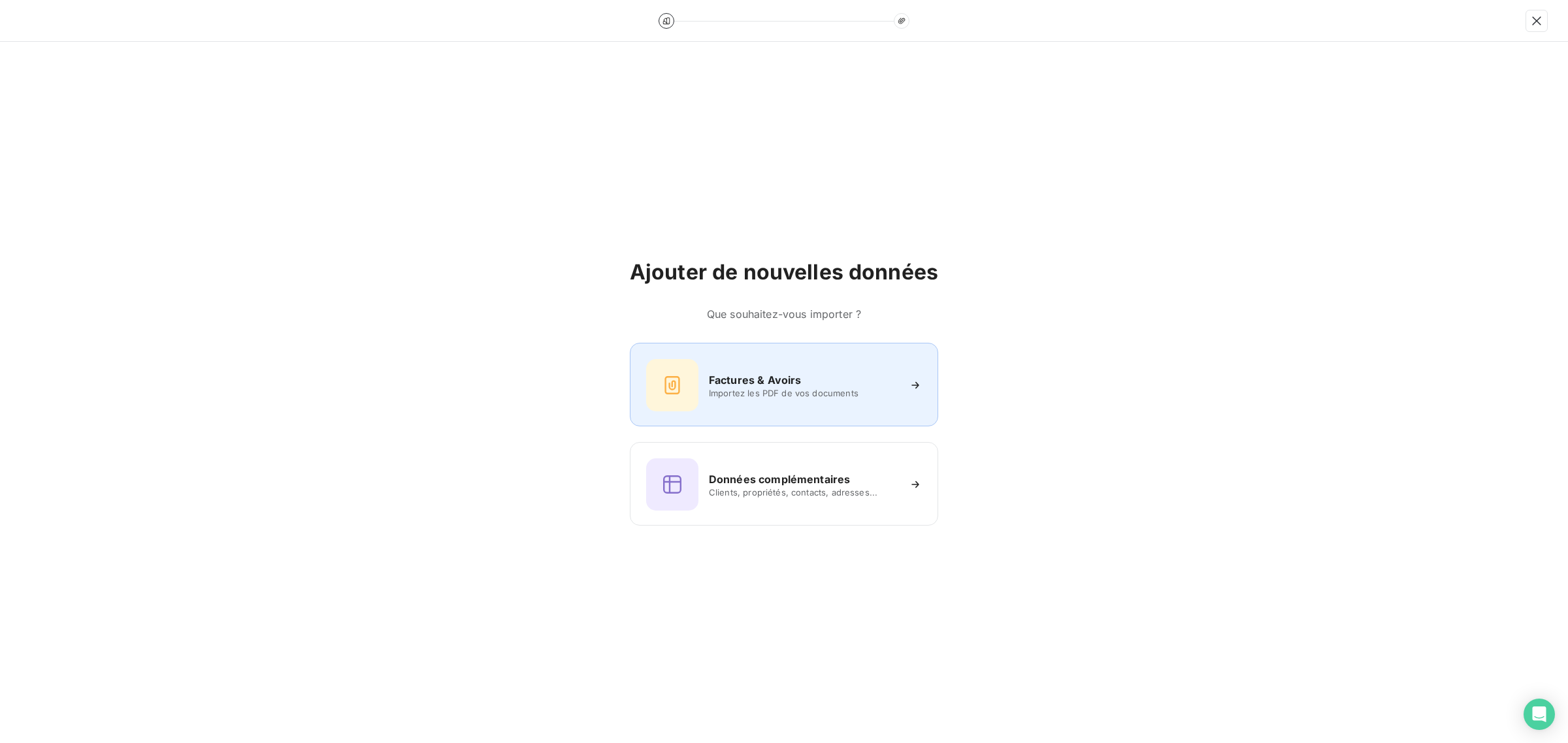
click at [752, 381] on h6 "Factures & Avoirs" at bounding box center [755, 380] width 93 height 16
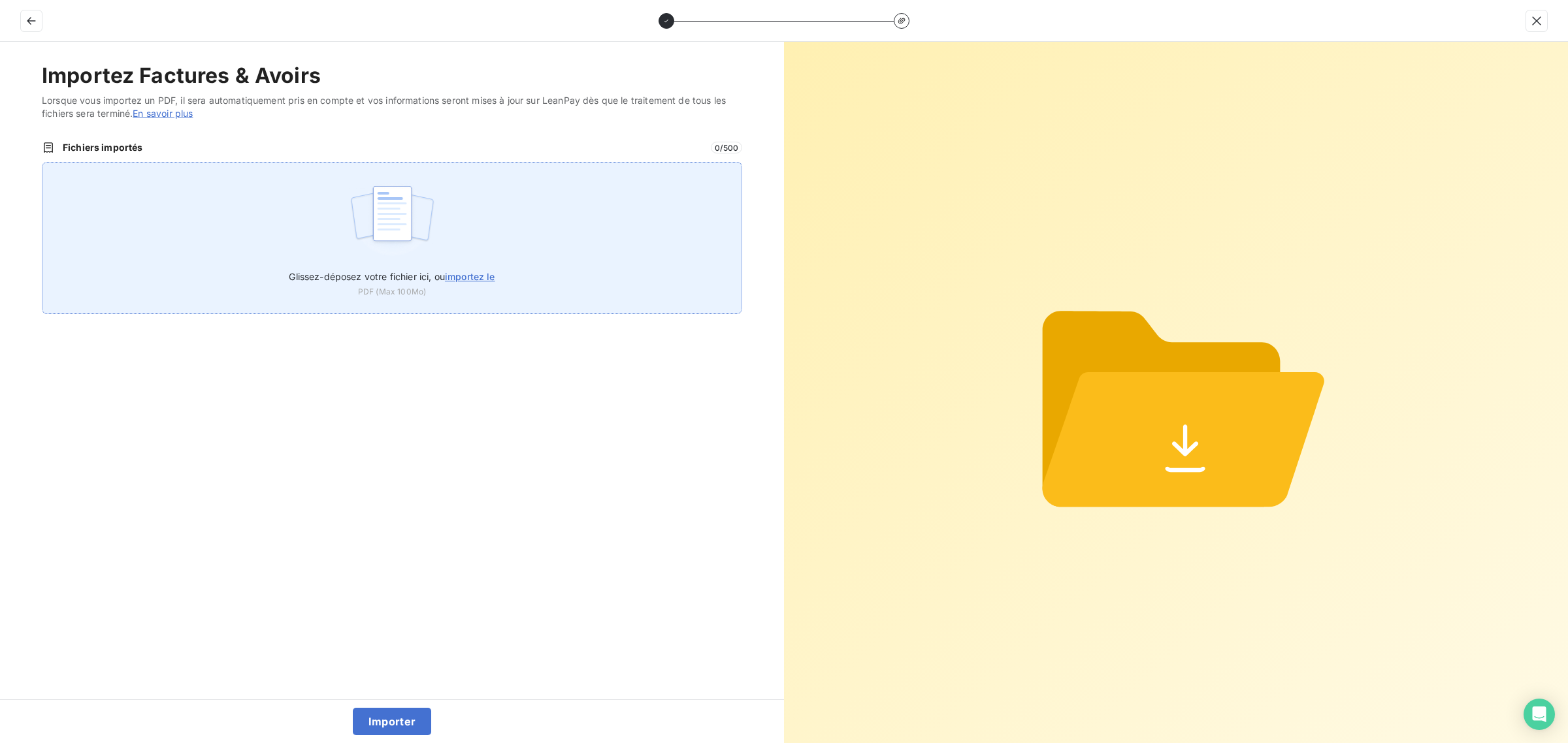
click at [465, 243] on div "Glissez-déposez votre fichier ici, ou importez le PDF (Max 100Mo)" at bounding box center [392, 237] width 700 height 152
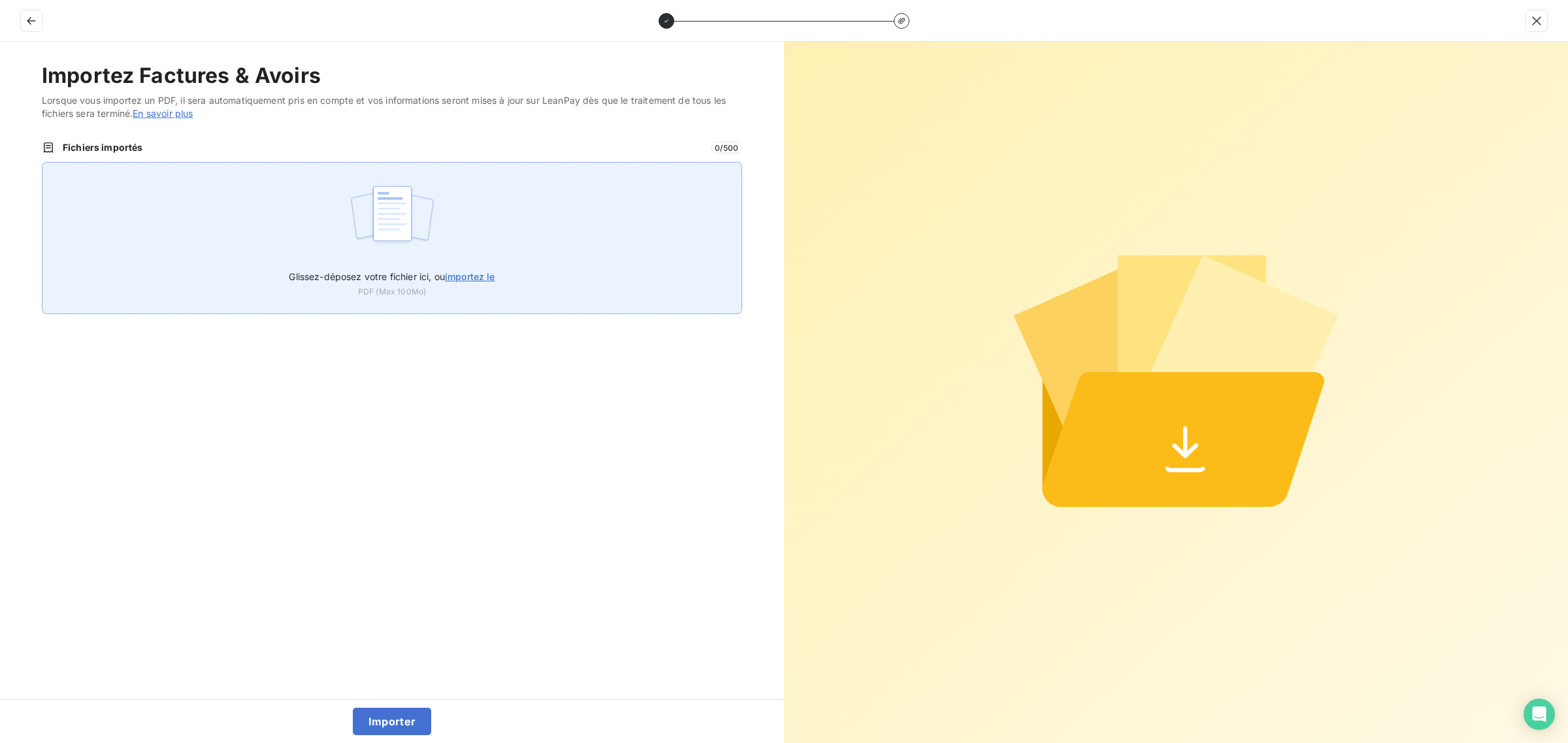
type input "C:\fakepath\AC250269.pdf"
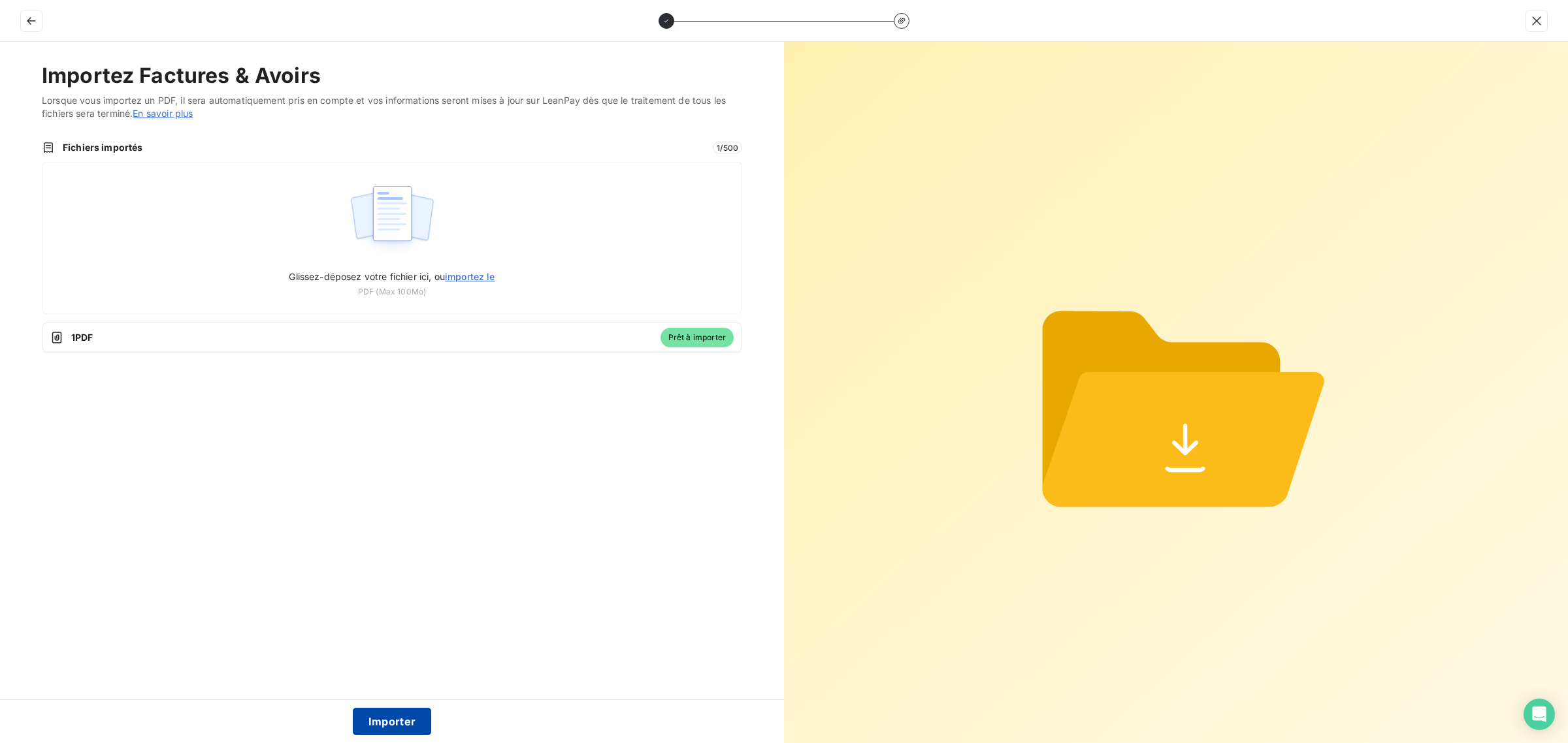
click at [403, 719] on button "Importer" at bounding box center [392, 721] width 79 height 27
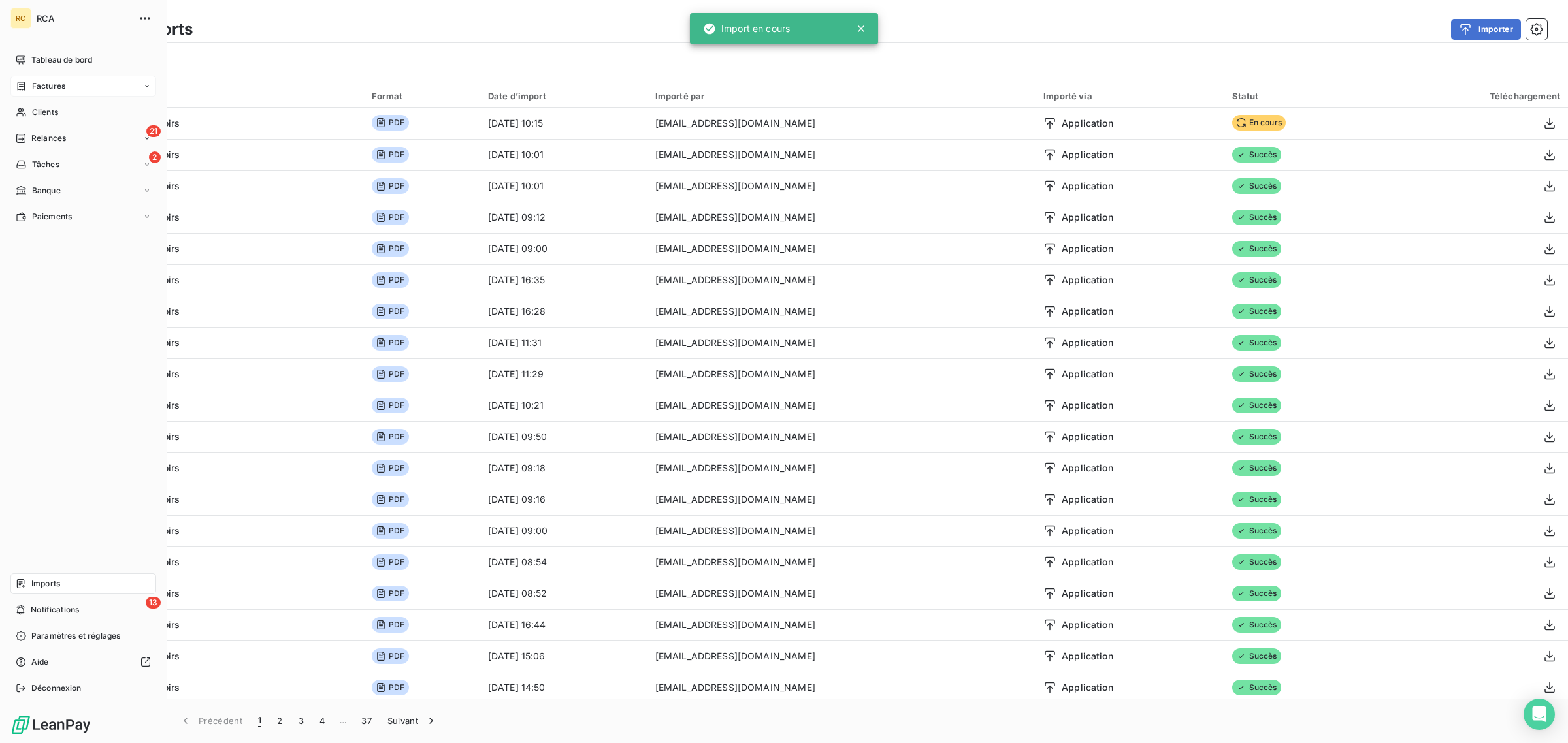
click at [32, 78] on div "Factures" at bounding box center [83, 85] width 146 height 21
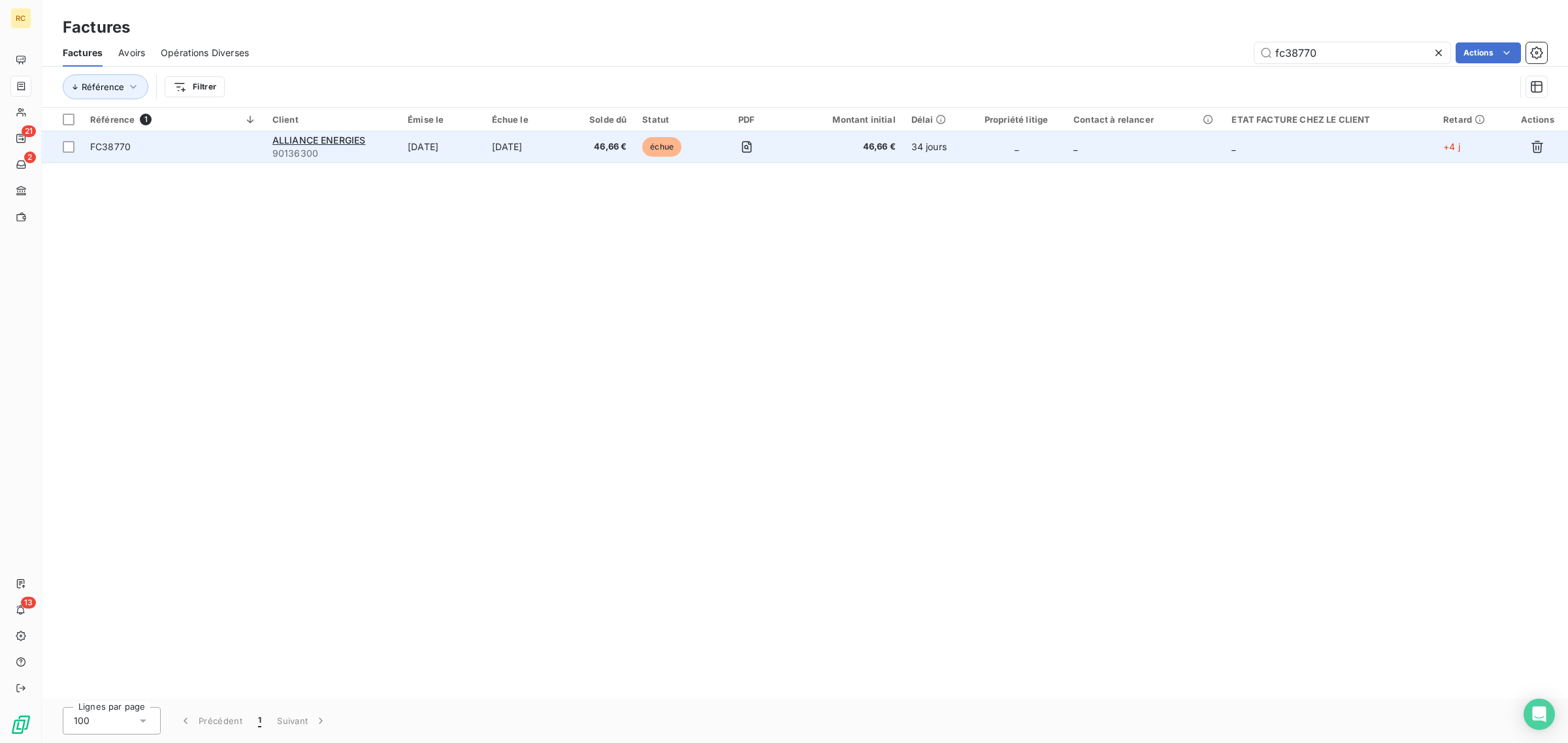
type input "fc38770"
click at [208, 138] on td "FC38770" at bounding box center [173, 147] width 182 height 31
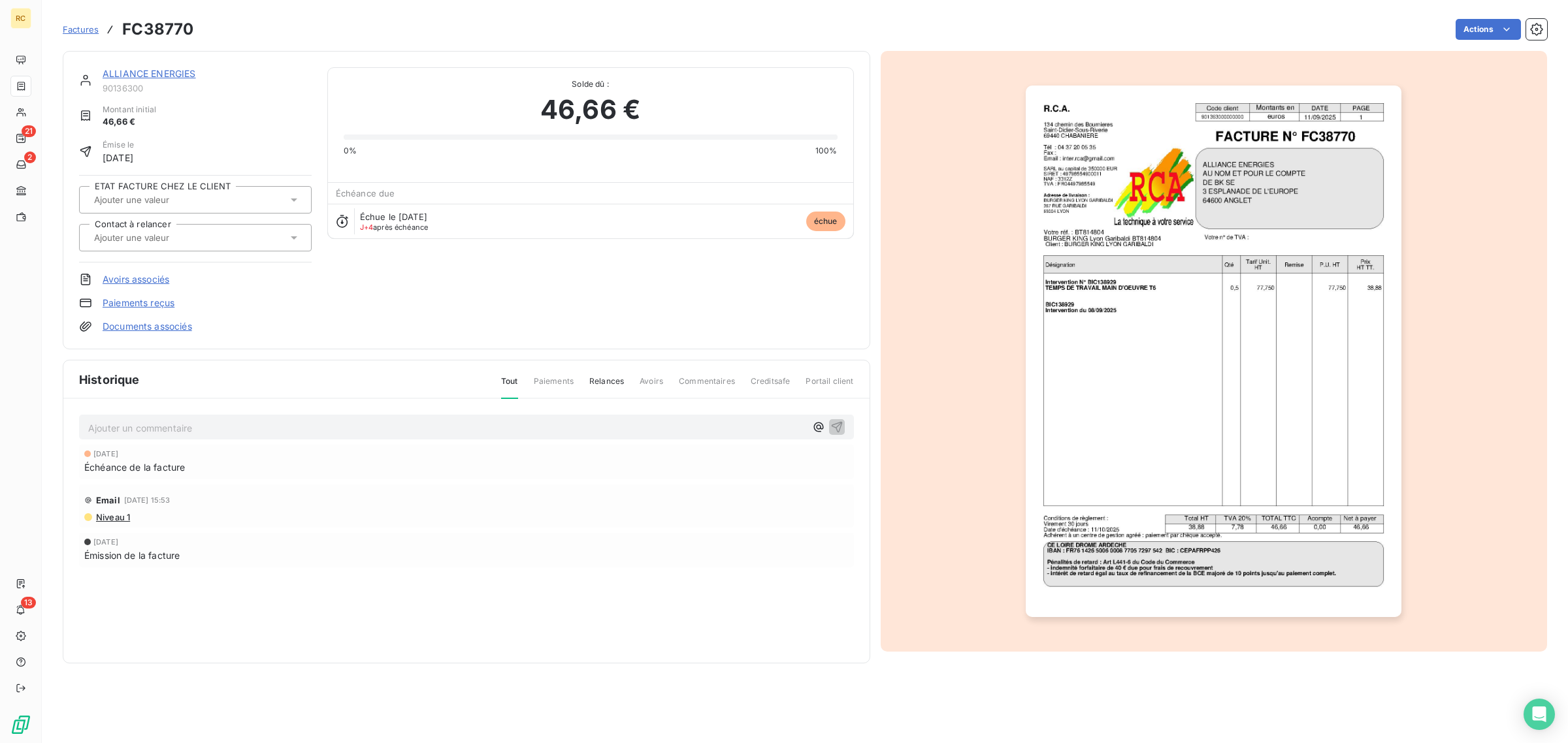
click at [144, 283] on link "Avoirs associés" at bounding box center [136, 279] width 67 height 13
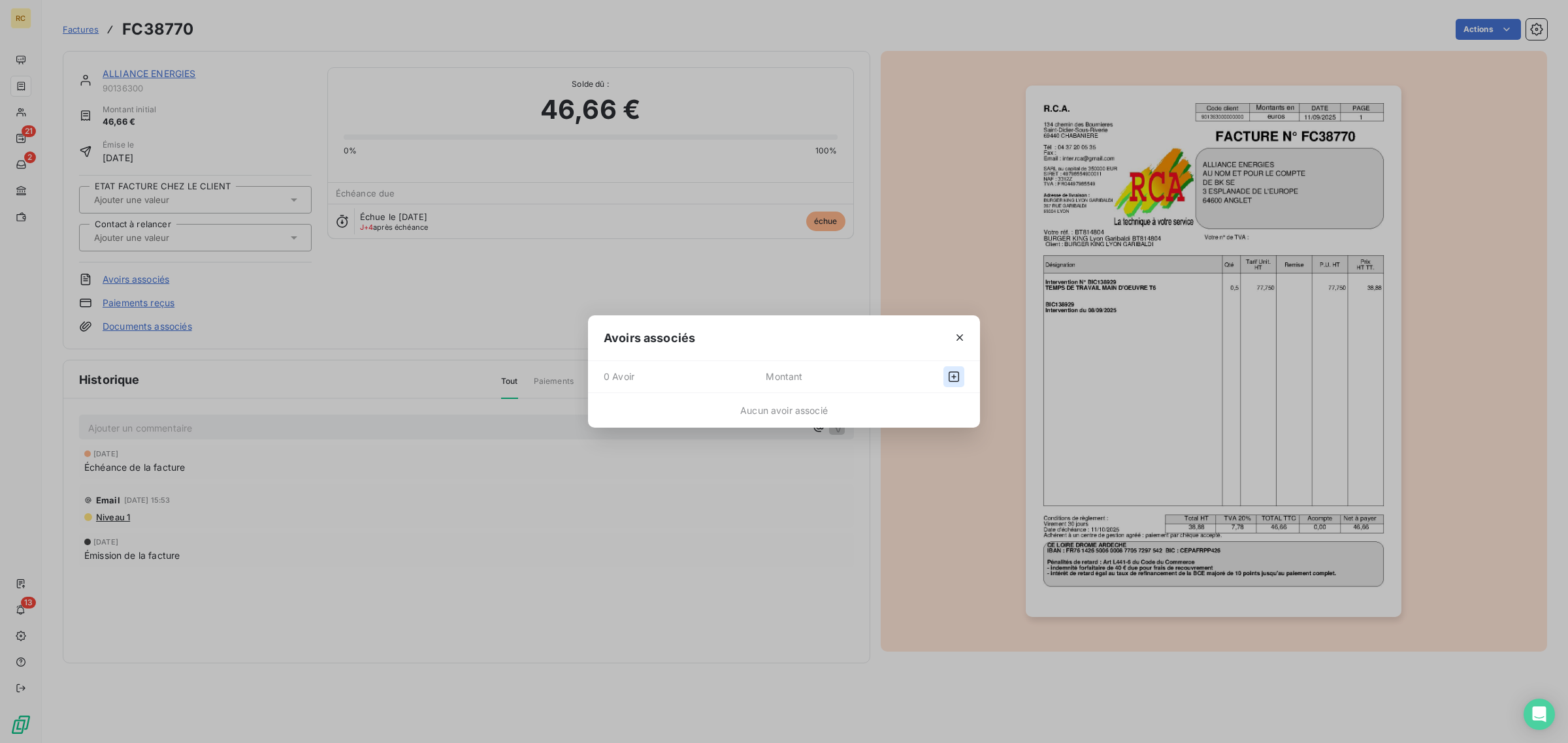
click at [954, 378] on icon "button" at bounding box center [953, 376] width 13 height 13
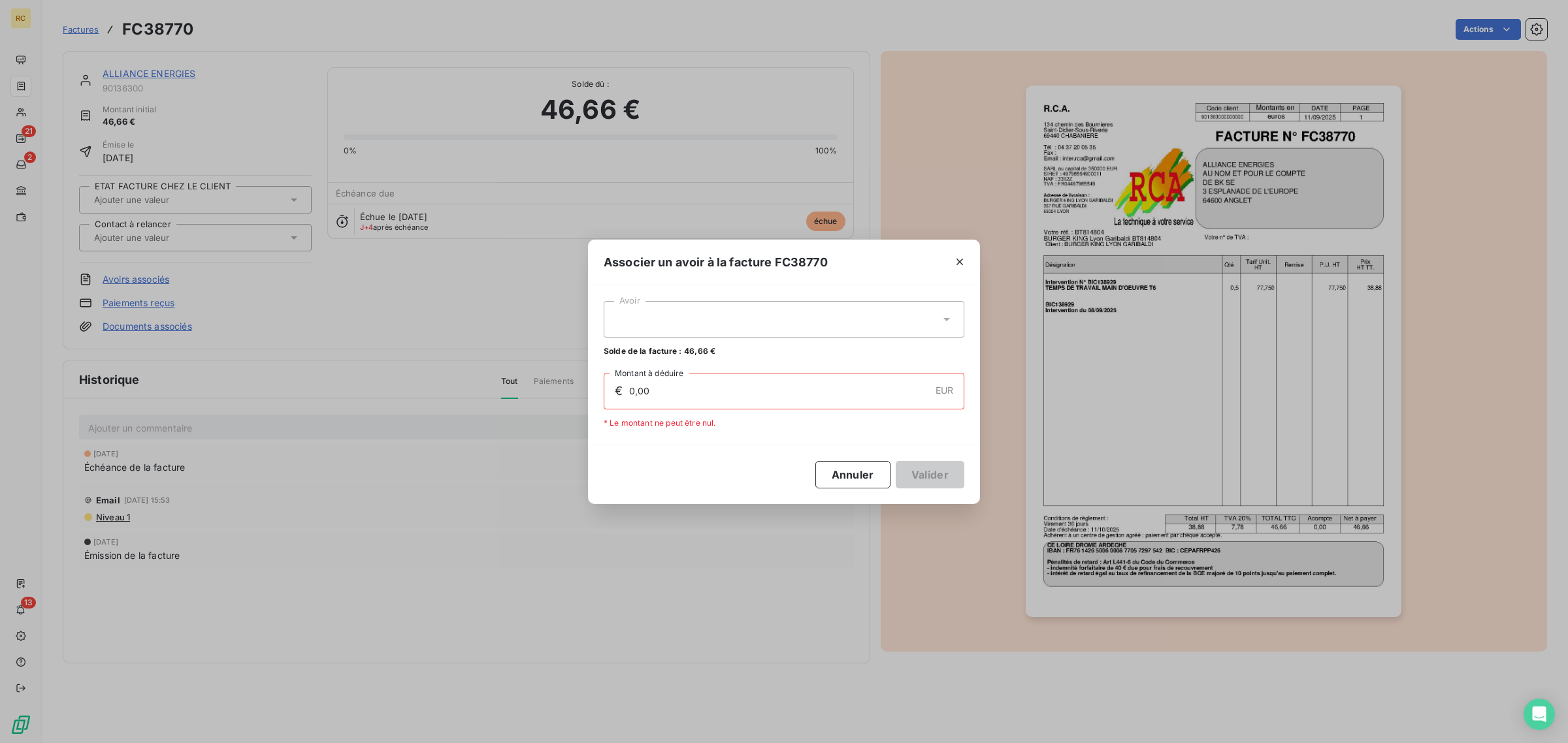
click at [733, 321] on div at bounding box center [784, 319] width 360 height 36
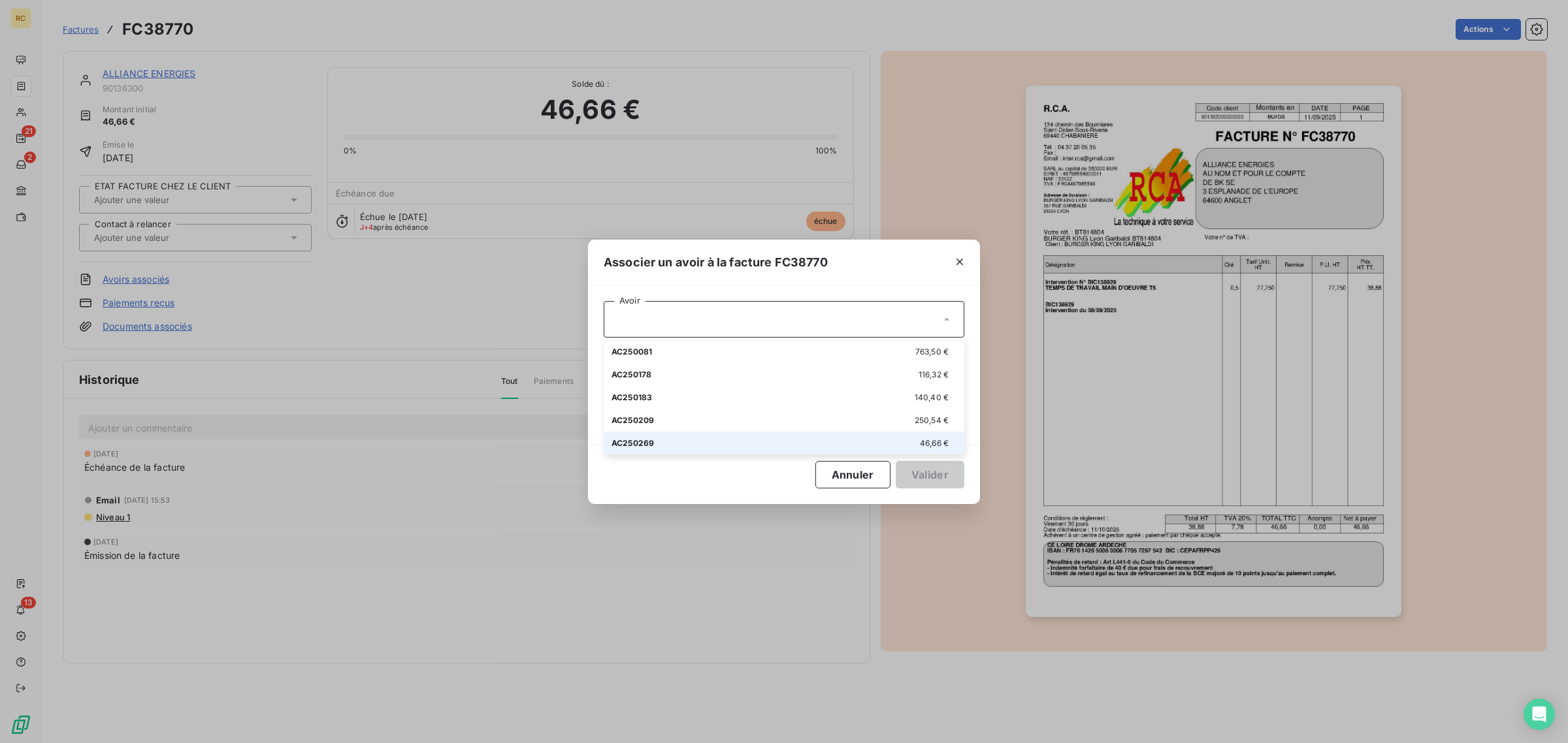
click at [729, 442] on div "AC250269 46,66 €" at bounding box center [784, 442] width 345 height 13
type input "46,66"
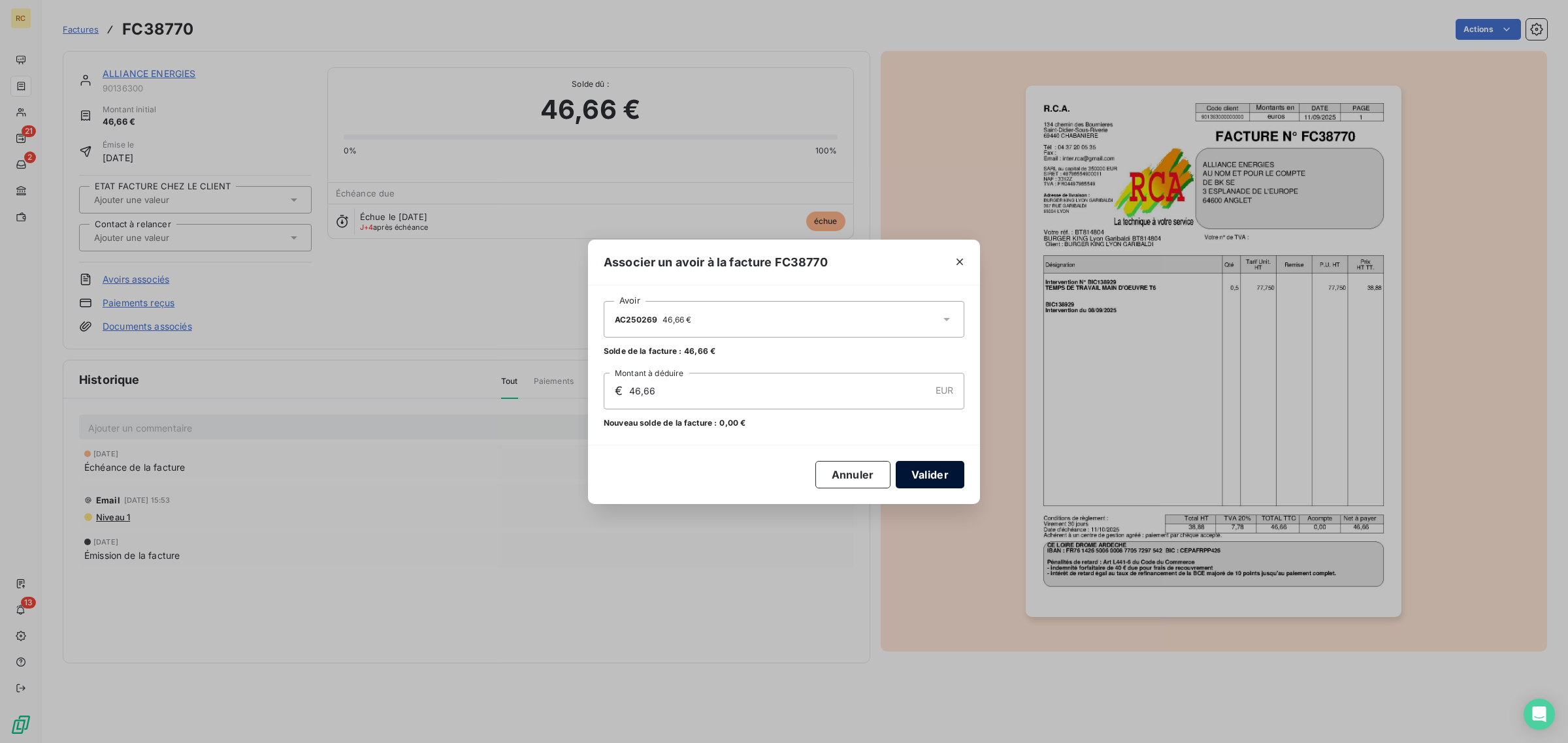
click at [943, 472] on button "Valider" at bounding box center [930, 475] width 69 height 27
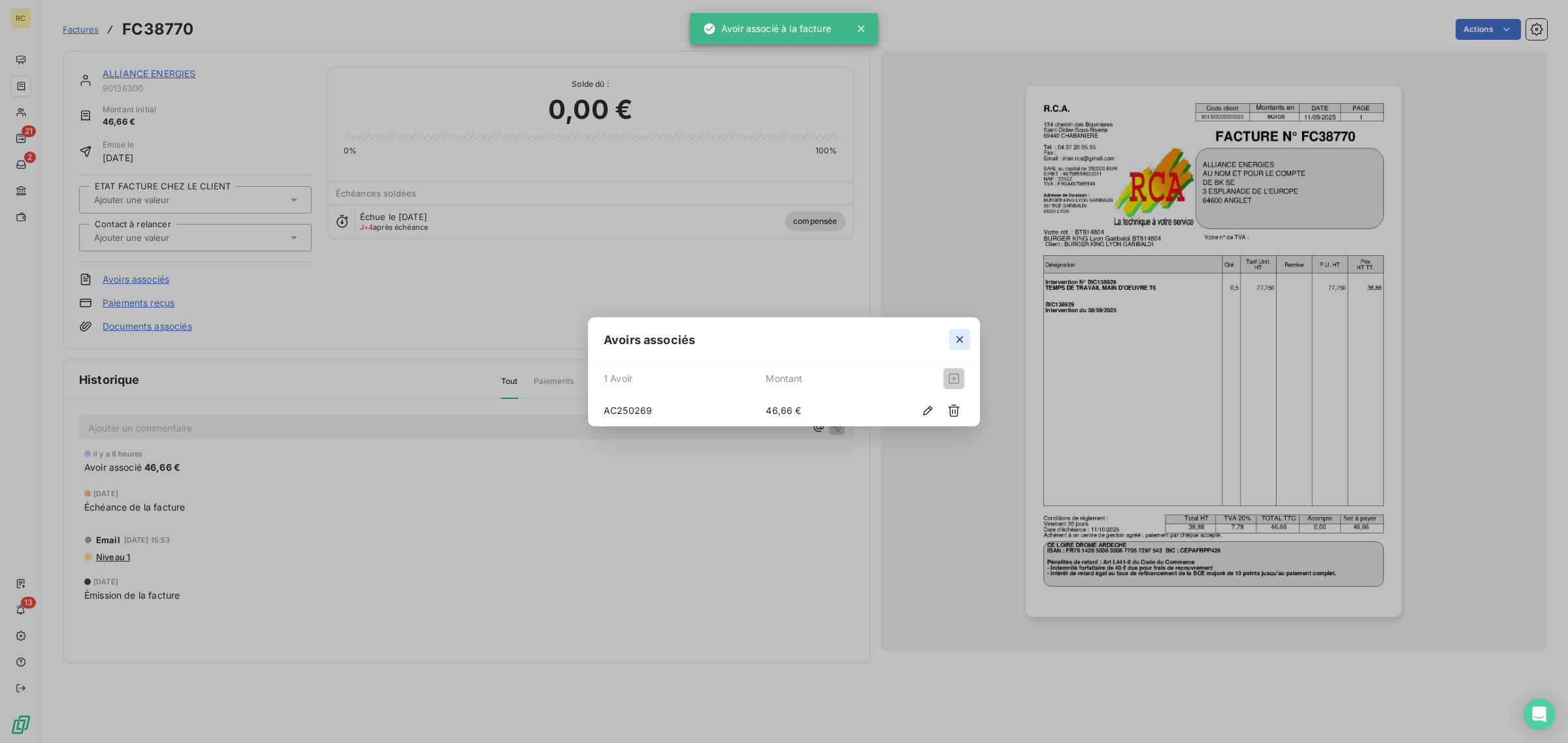
click at [958, 340] on icon "button" at bounding box center [959, 339] width 13 height 13
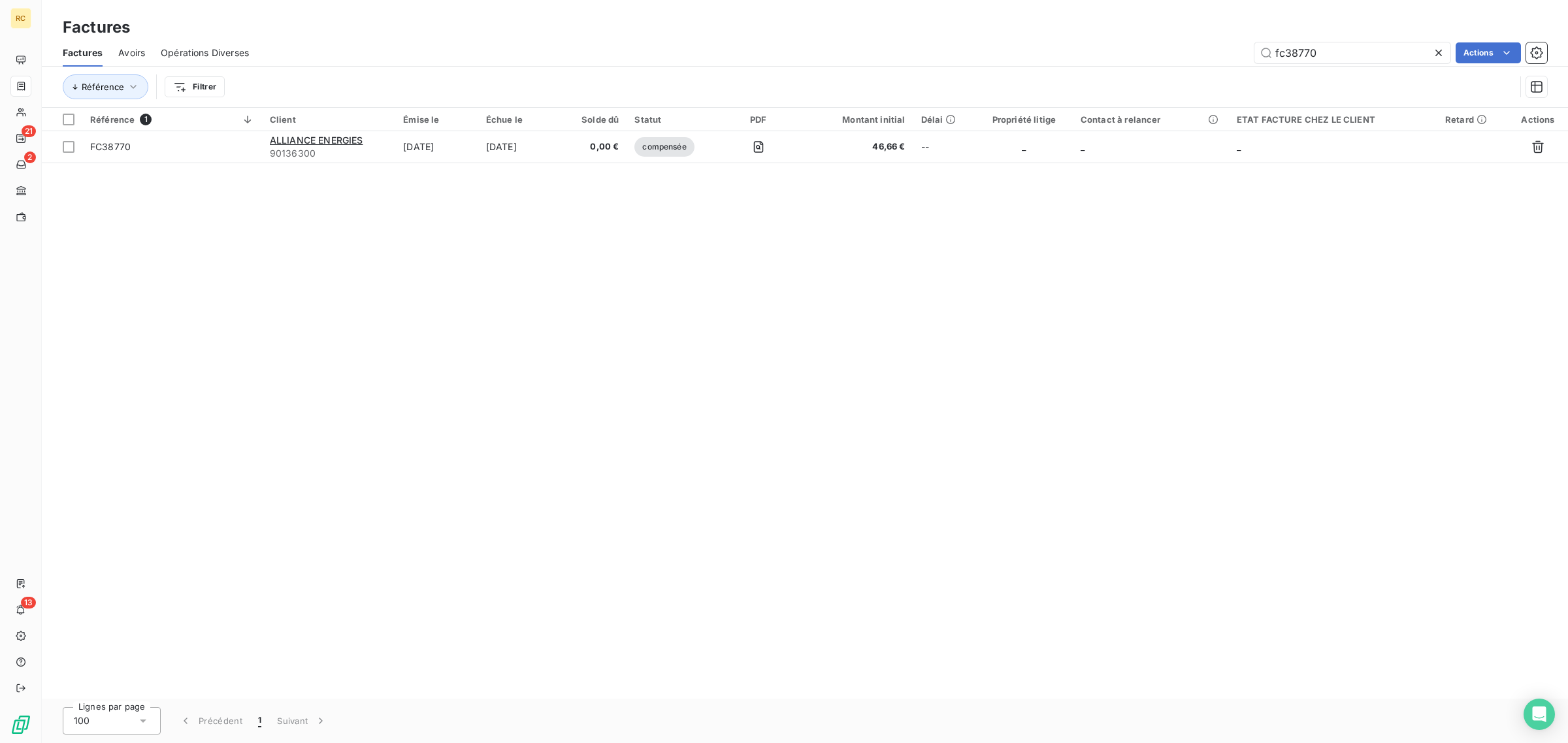
click at [1434, 50] on icon at bounding box center [1438, 52] width 13 height 13
